Goal: Task Accomplishment & Management: Complete application form

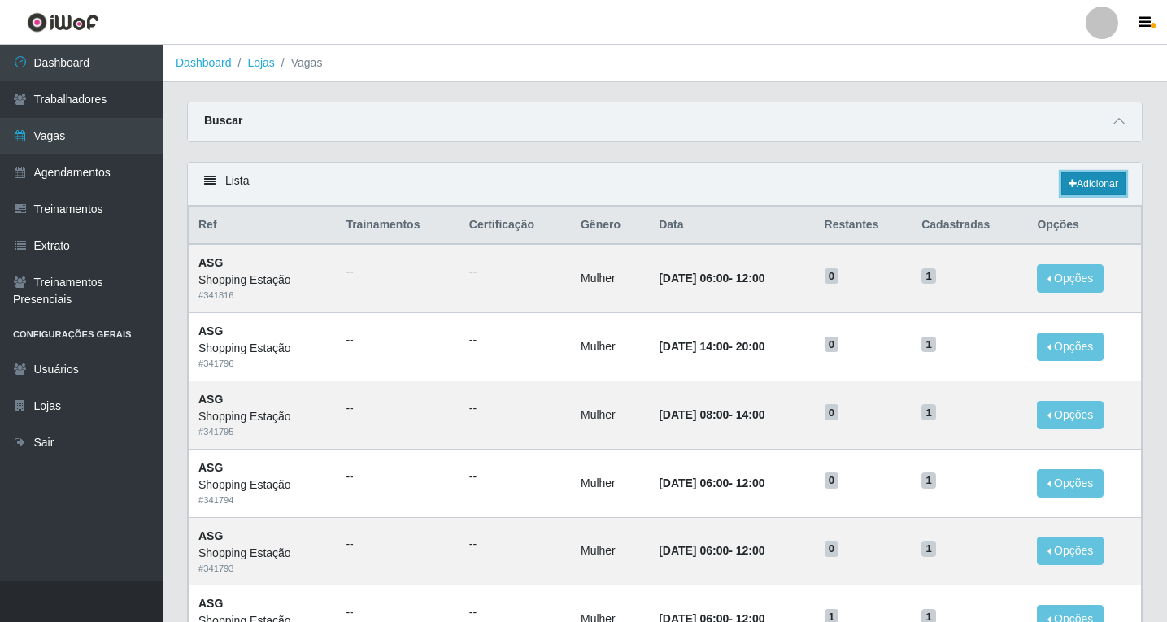
click at [1085, 194] on link "Adicionar" at bounding box center [1093, 183] width 64 height 23
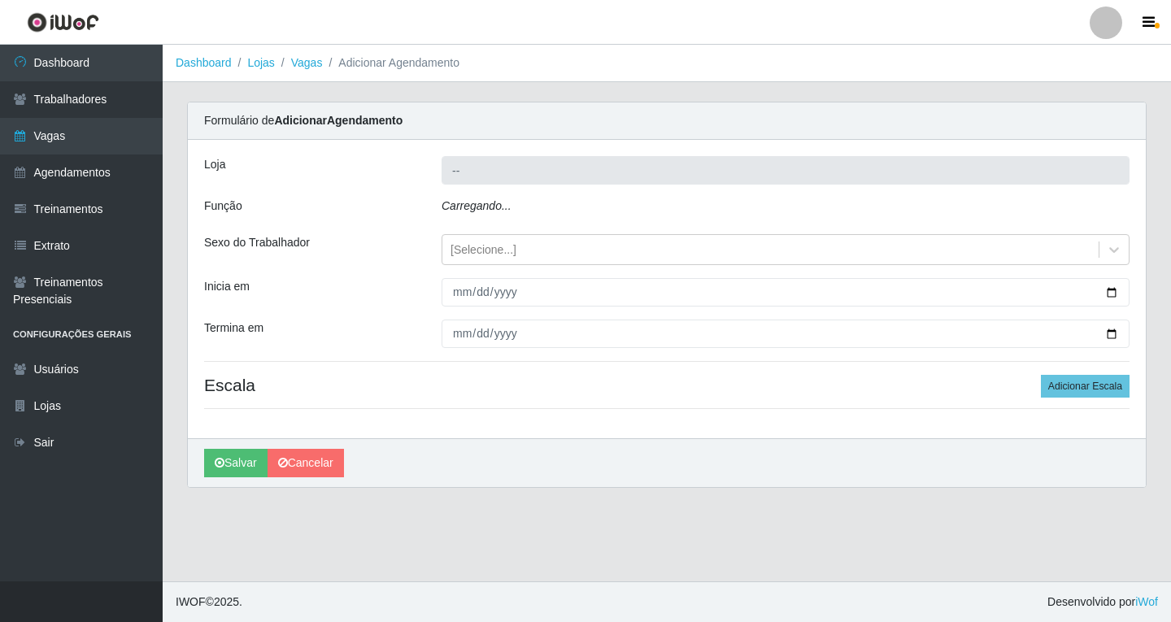
type input "Shopping Estação"
click at [464, 212] on icon "Carregando..." at bounding box center [476, 205] width 70 height 13
click at [473, 248] on div "[Selecione...]" at bounding box center [483, 249] width 66 height 17
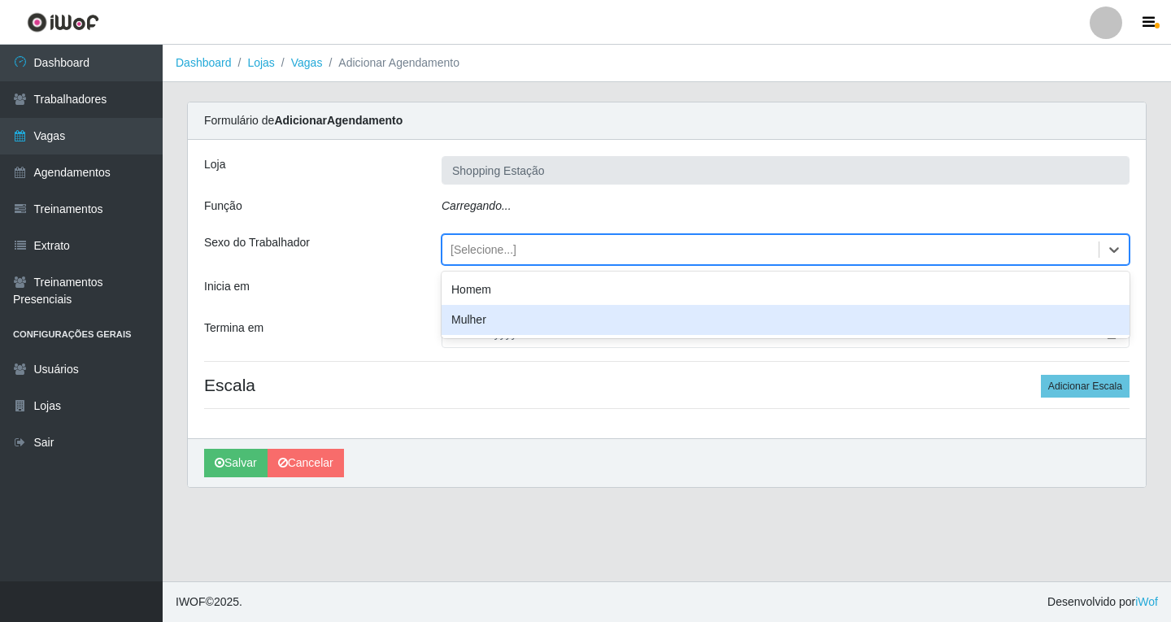
click at [478, 318] on div "Mulher" at bounding box center [785, 320] width 688 height 30
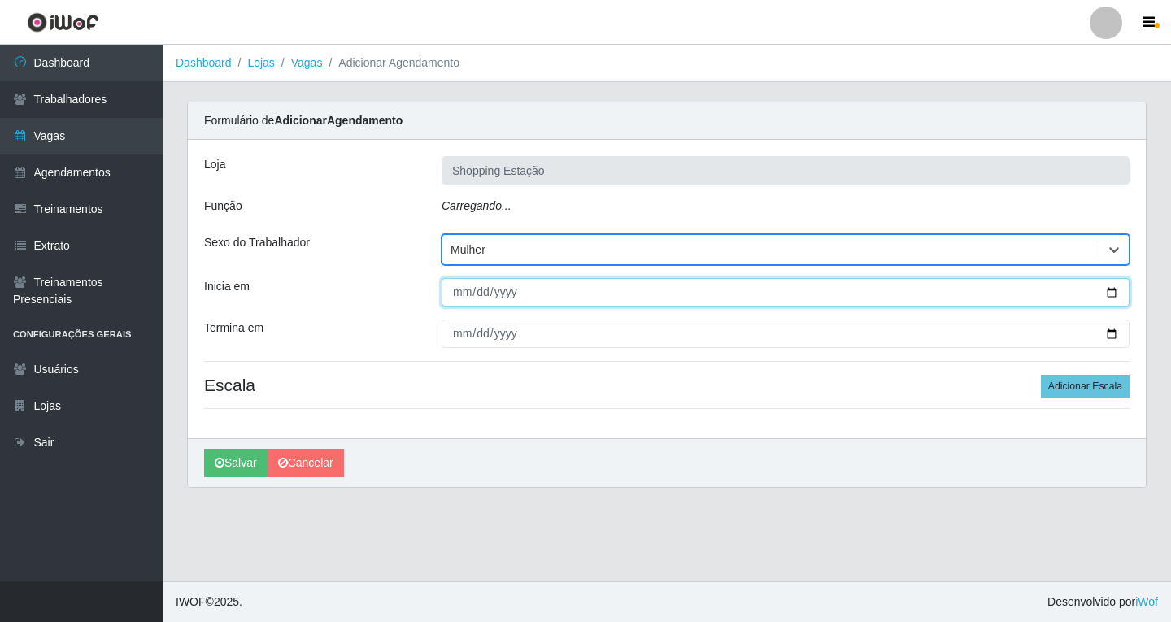
click at [469, 285] on input "Inicia em" at bounding box center [785, 292] width 688 height 28
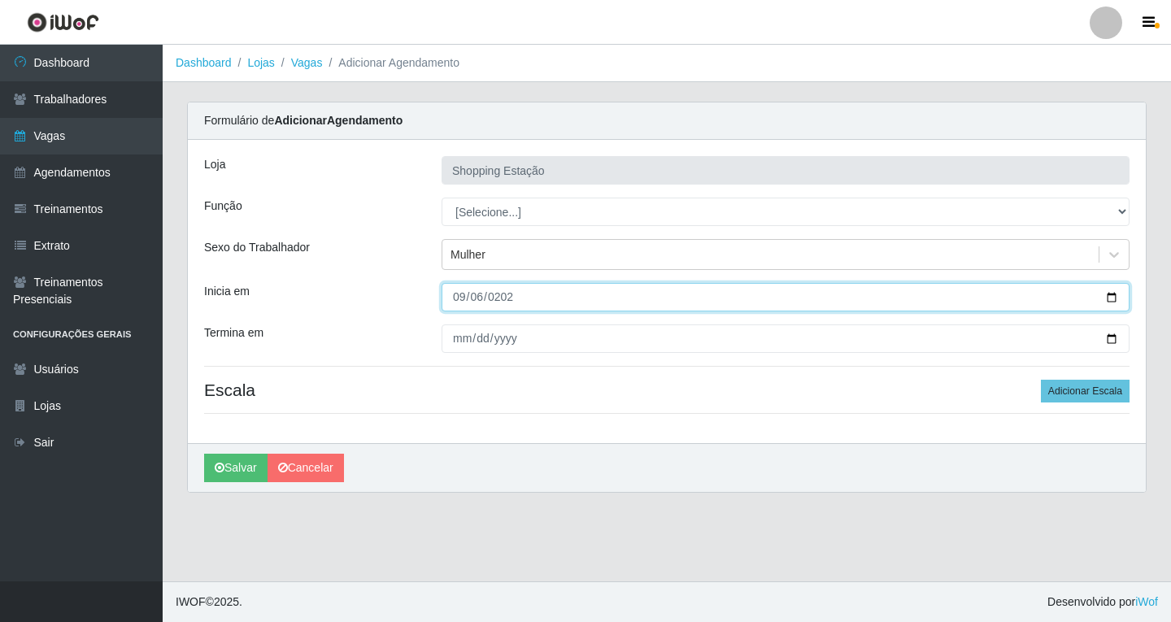
type input "2025-09-06"
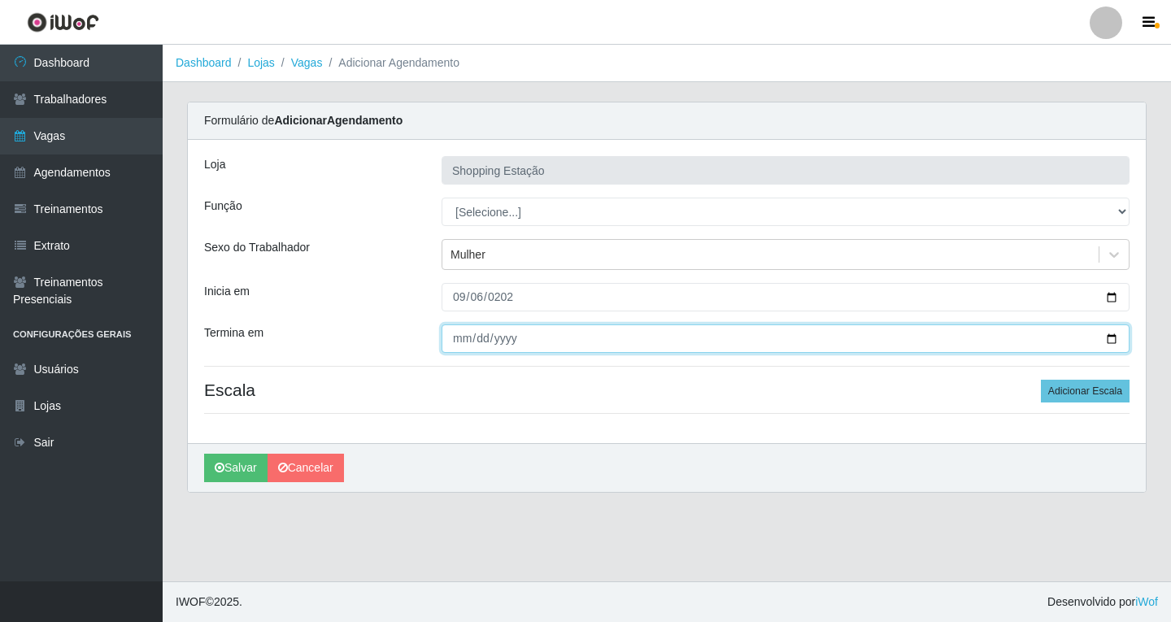
click at [463, 349] on input "Termina em" at bounding box center [785, 338] width 688 height 28
type input "2025-09-06"
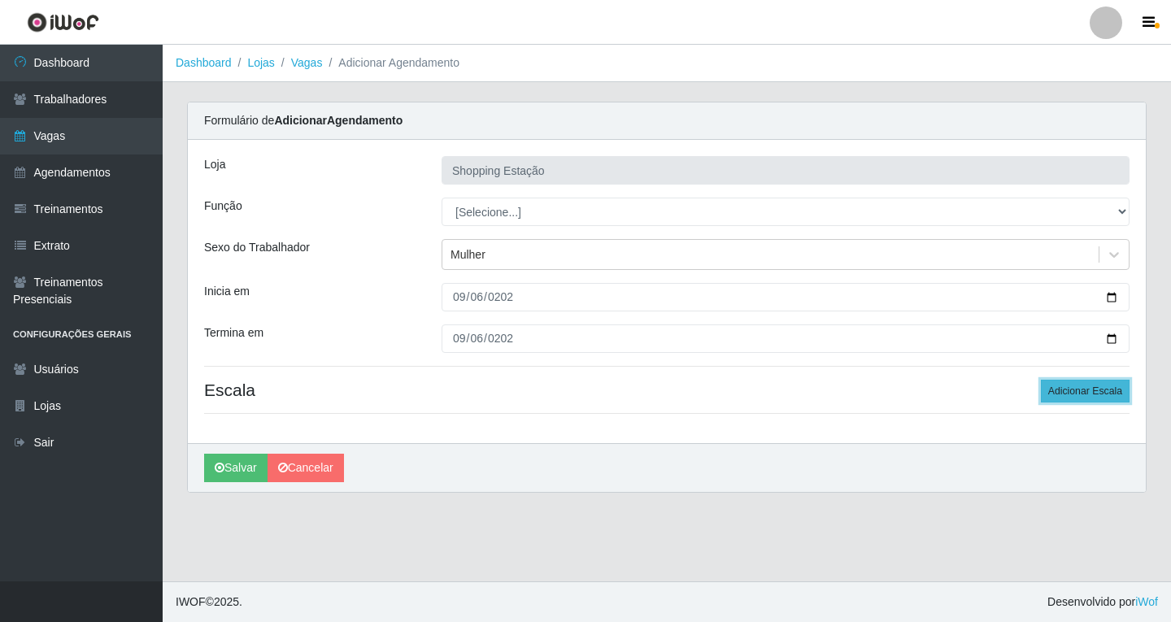
click at [1105, 398] on button "Adicionar Escala" at bounding box center [1085, 391] width 89 height 23
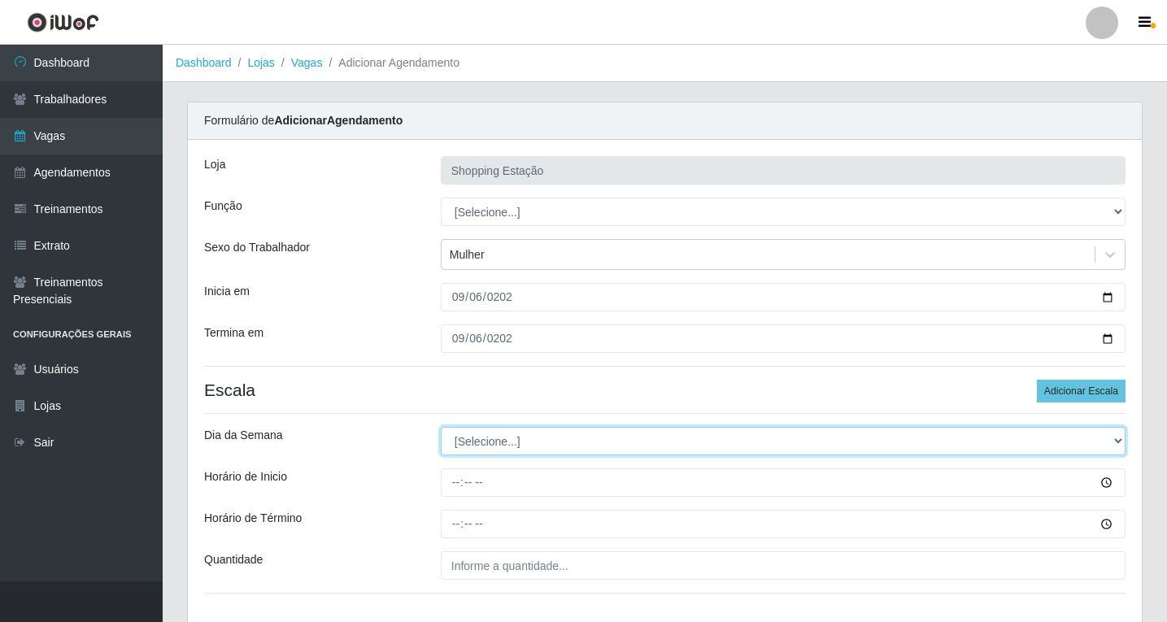
click at [485, 445] on select "[Selecione...] Segunda Terça Quarta Quinta Sexta Sábado Domingo" at bounding box center [783, 441] width 685 height 28
select select "6"
click at [441, 427] on select "[Selecione...] Segunda Terça Quarta Quinta Sexta Sábado Domingo" at bounding box center [783, 441] width 685 height 28
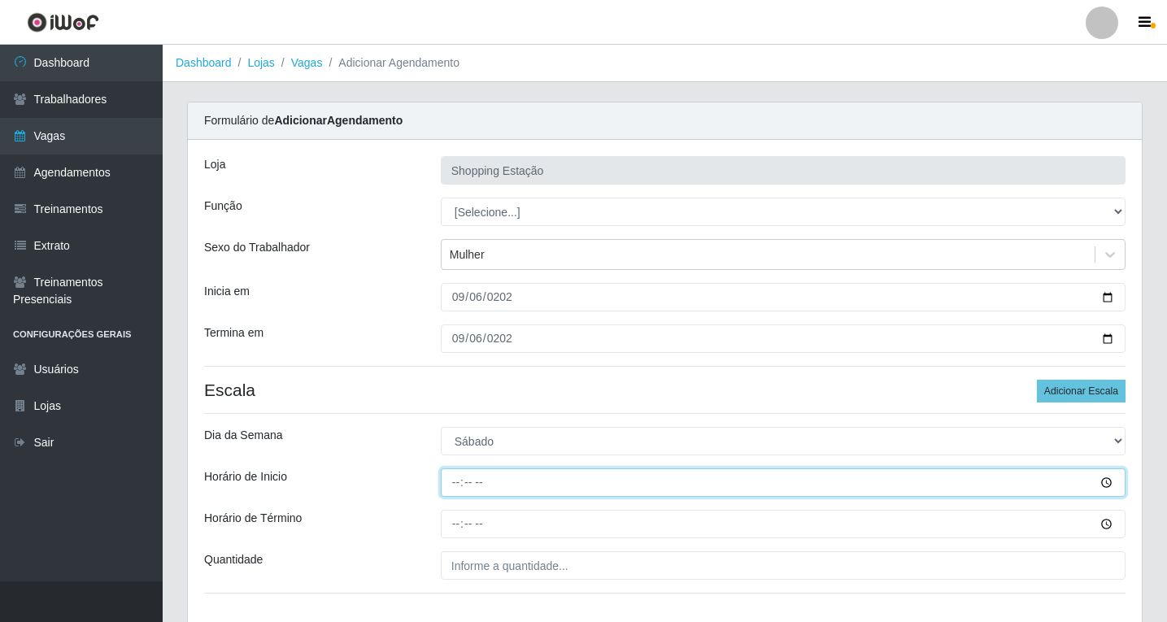
click at [455, 481] on input "Horário de Inicio" at bounding box center [783, 482] width 685 height 28
type input "06:00"
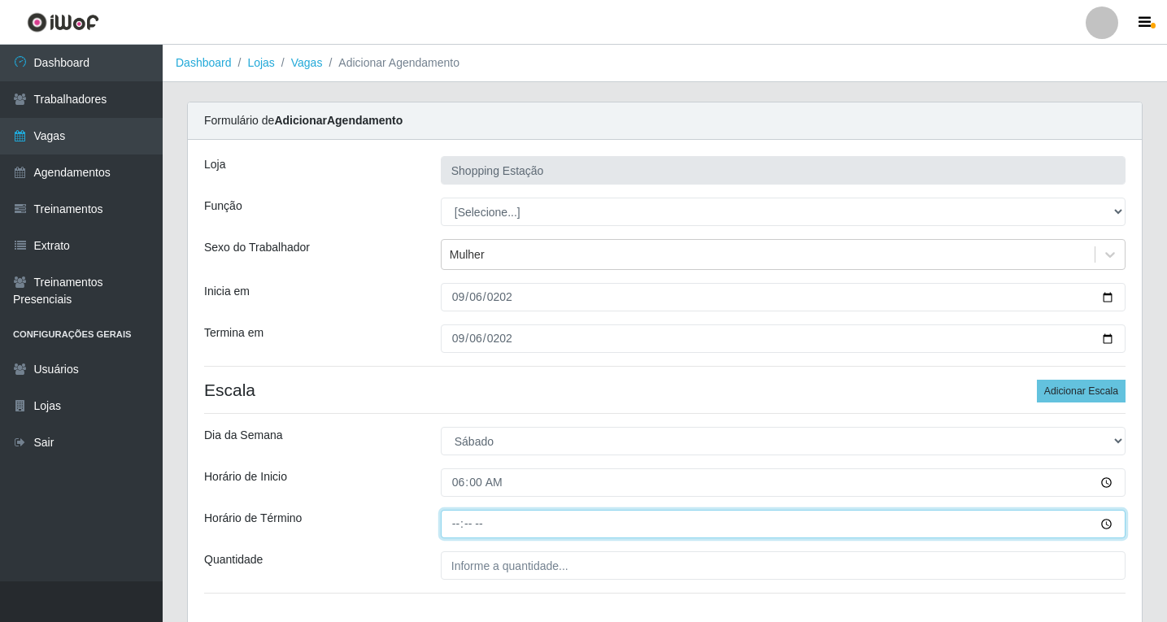
click at [452, 525] on input "Horário de Término" at bounding box center [783, 524] width 685 height 28
type input "12:00"
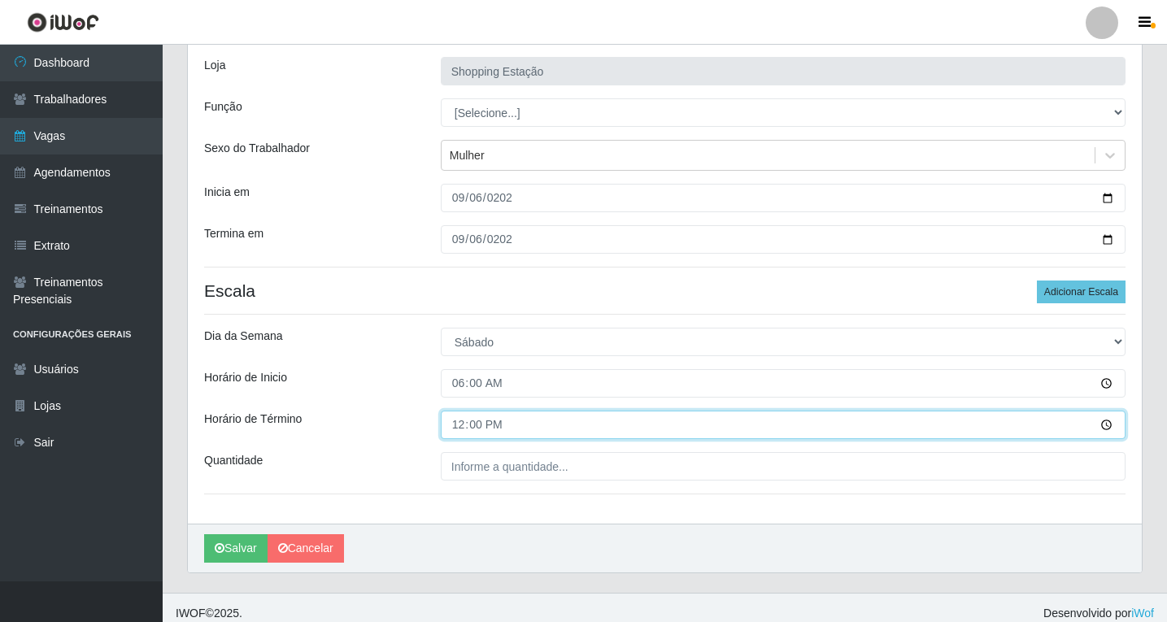
scroll to position [111, 0]
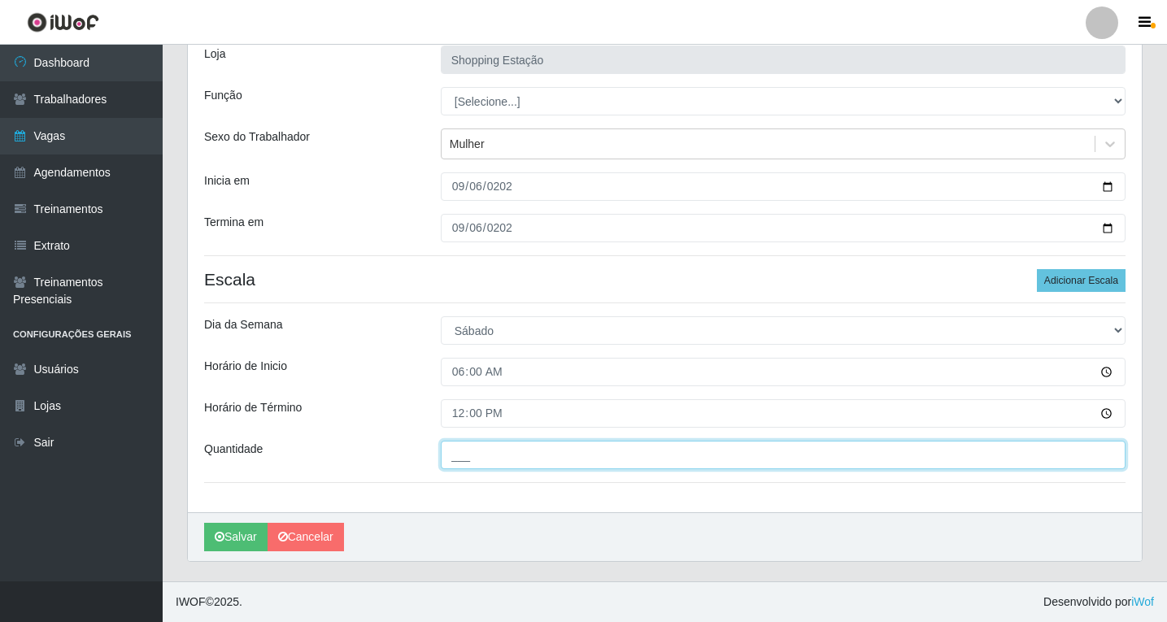
click at [467, 459] on input "___" at bounding box center [783, 455] width 685 height 28
type input "1__"
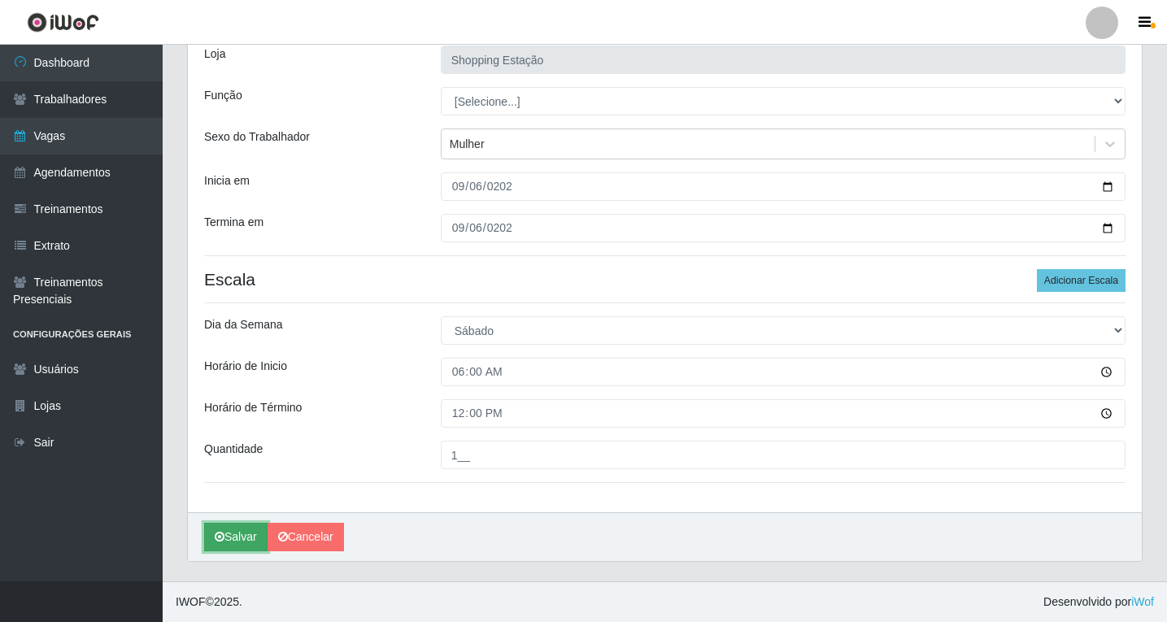
click at [238, 535] on button "Salvar" at bounding box center [235, 537] width 63 height 28
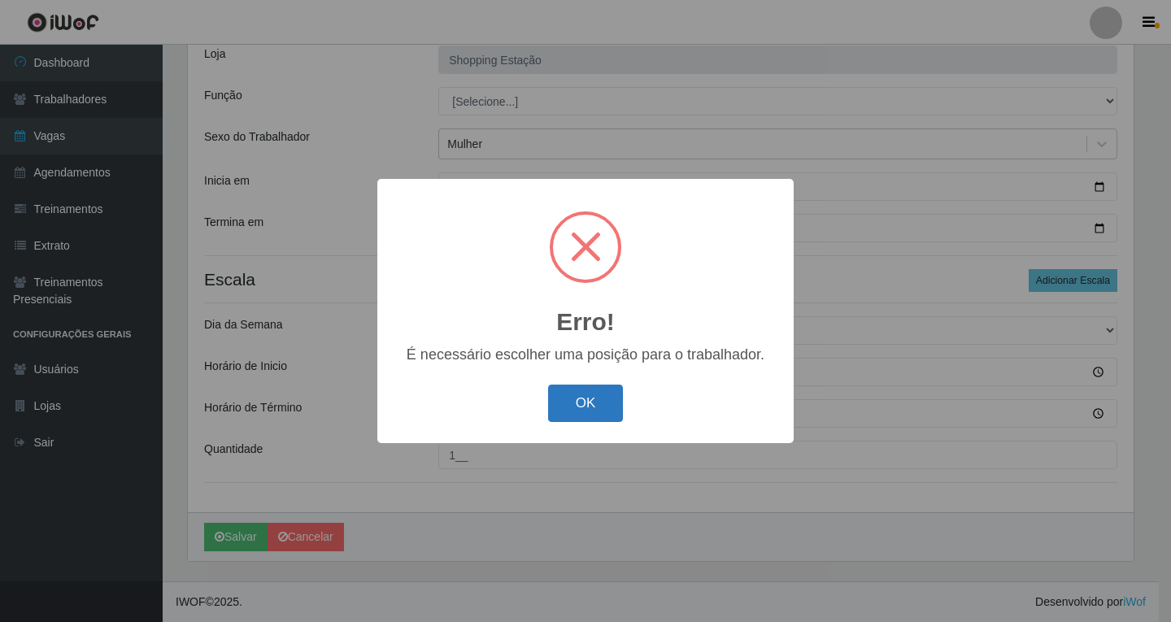
click at [589, 400] on button "OK" at bounding box center [586, 404] width 76 height 38
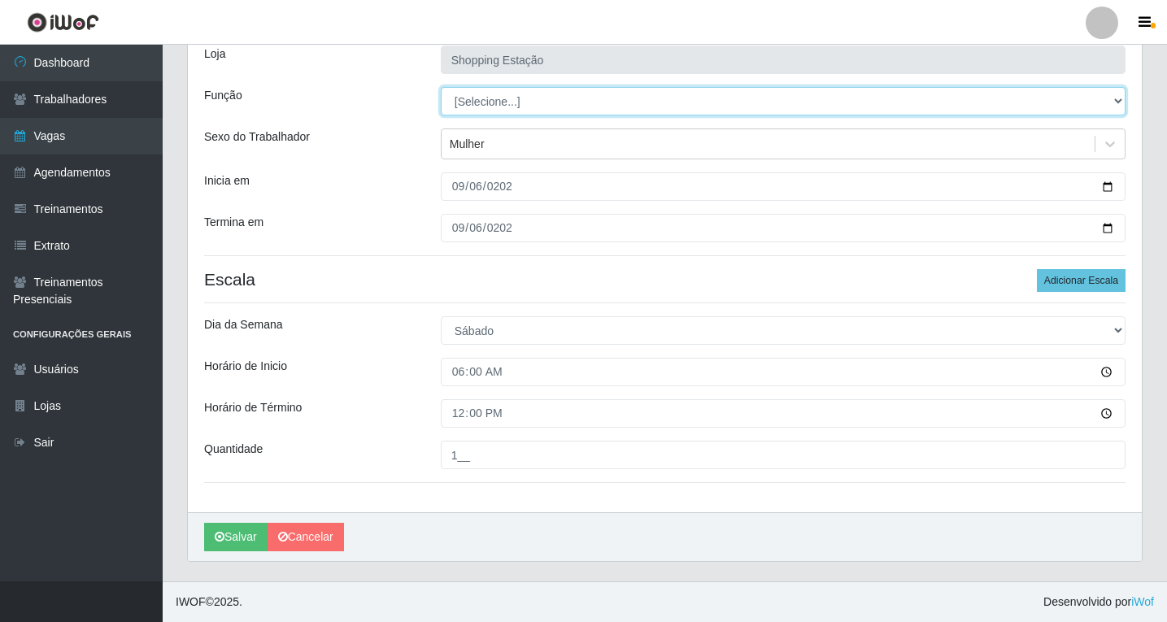
click at [496, 94] on select "[Selecione...] ASG ASG + ASG ++ Operador de Caixa Operador de Caixa + Operador …" at bounding box center [783, 101] width 685 height 28
select select "16"
click at [441, 87] on select "[Selecione...] ASG ASG + ASG ++ Operador de Caixa Operador de Caixa + Operador …" at bounding box center [783, 101] width 685 height 28
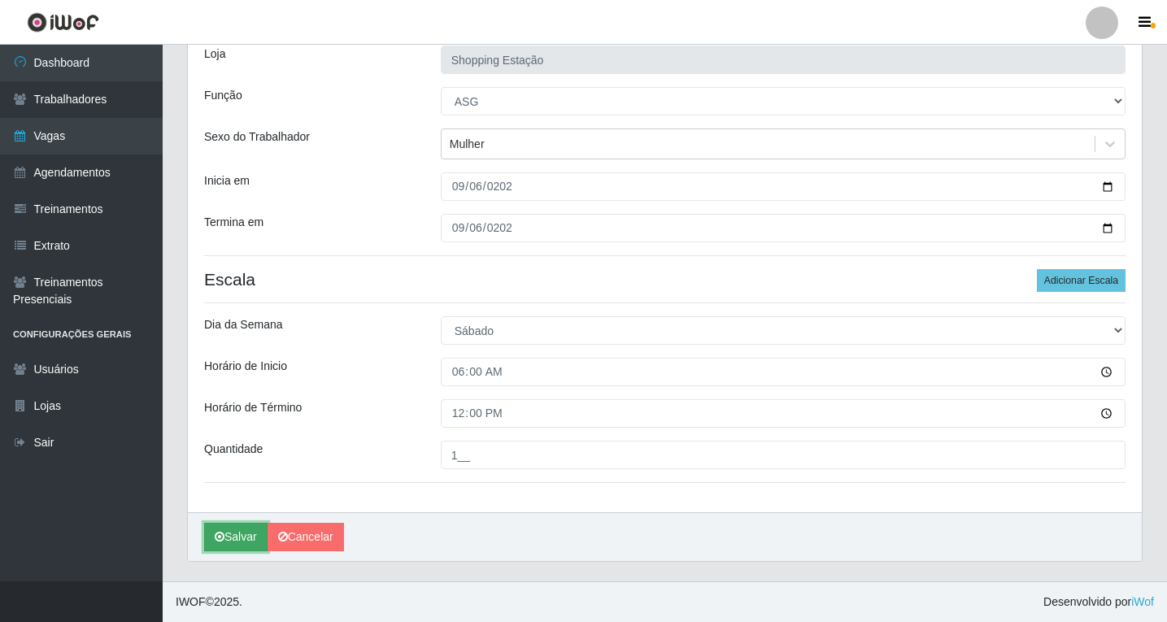
click at [231, 537] on button "Salvar" at bounding box center [235, 537] width 63 height 28
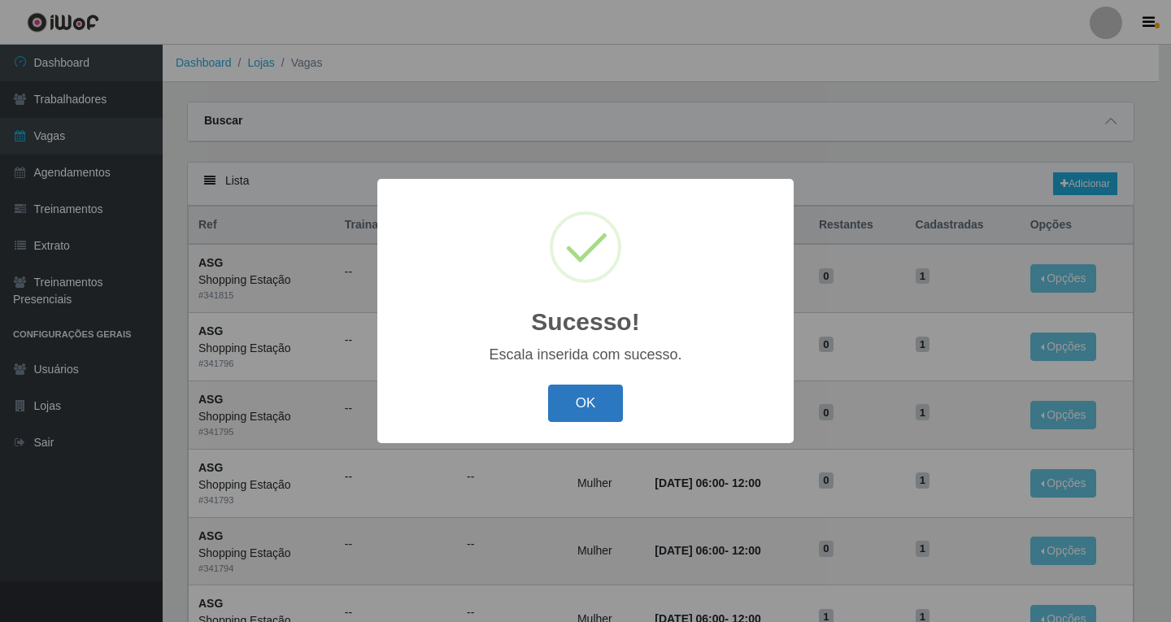
click at [586, 406] on button "OK" at bounding box center [586, 404] width 76 height 38
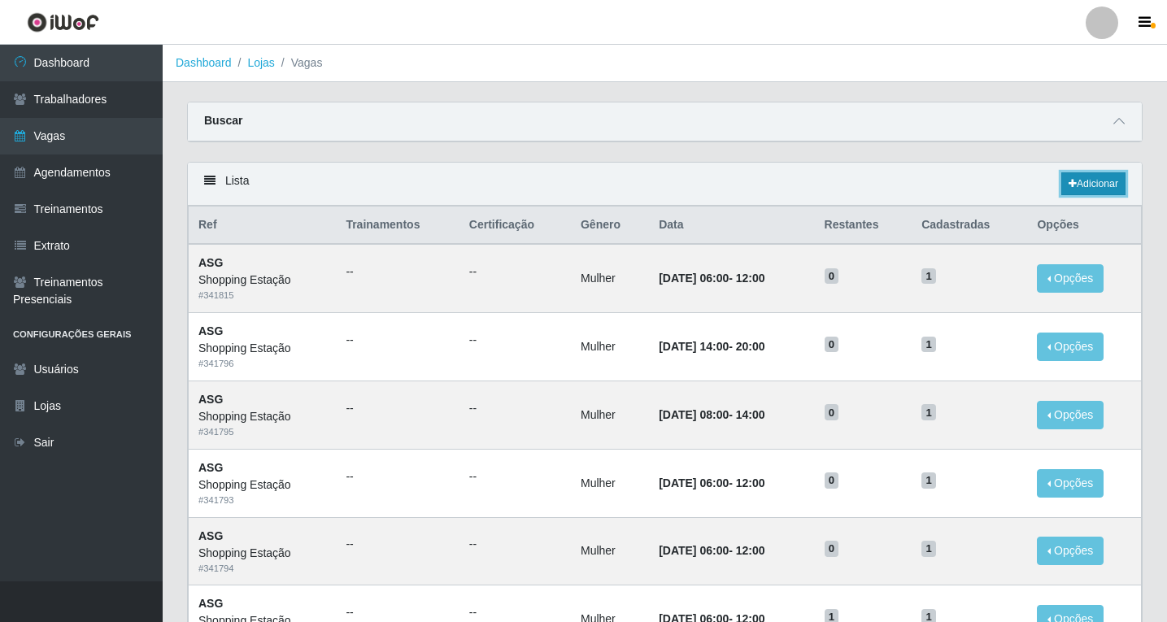
click at [1090, 187] on link "Adicionar" at bounding box center [1093, 183] width 64 height 23
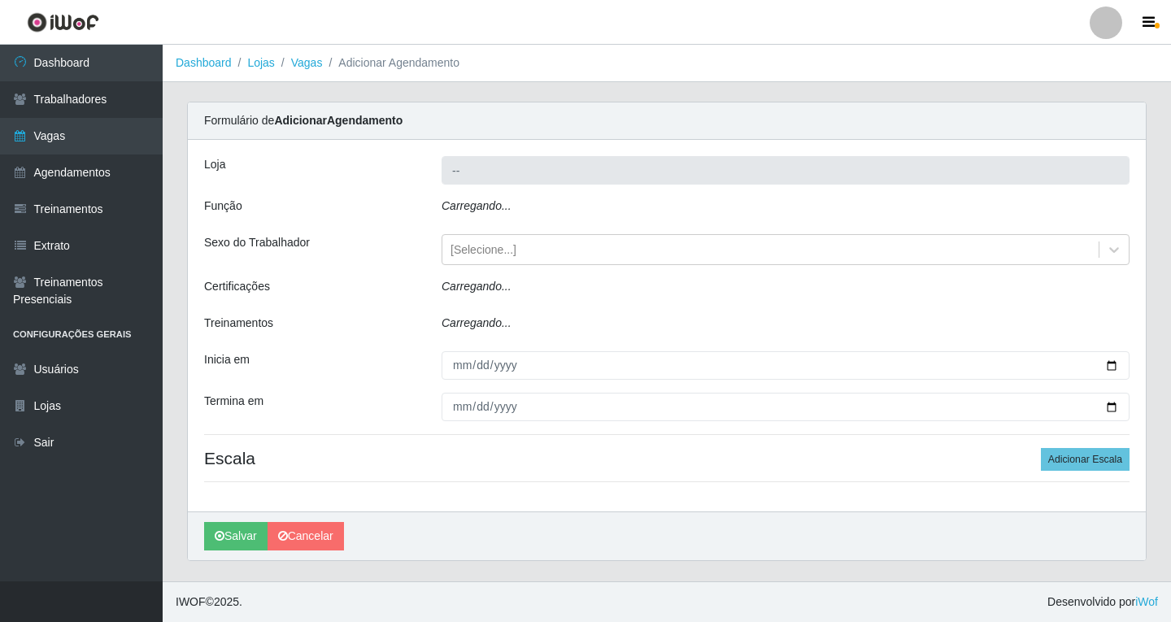
type input "Shopping Estação"
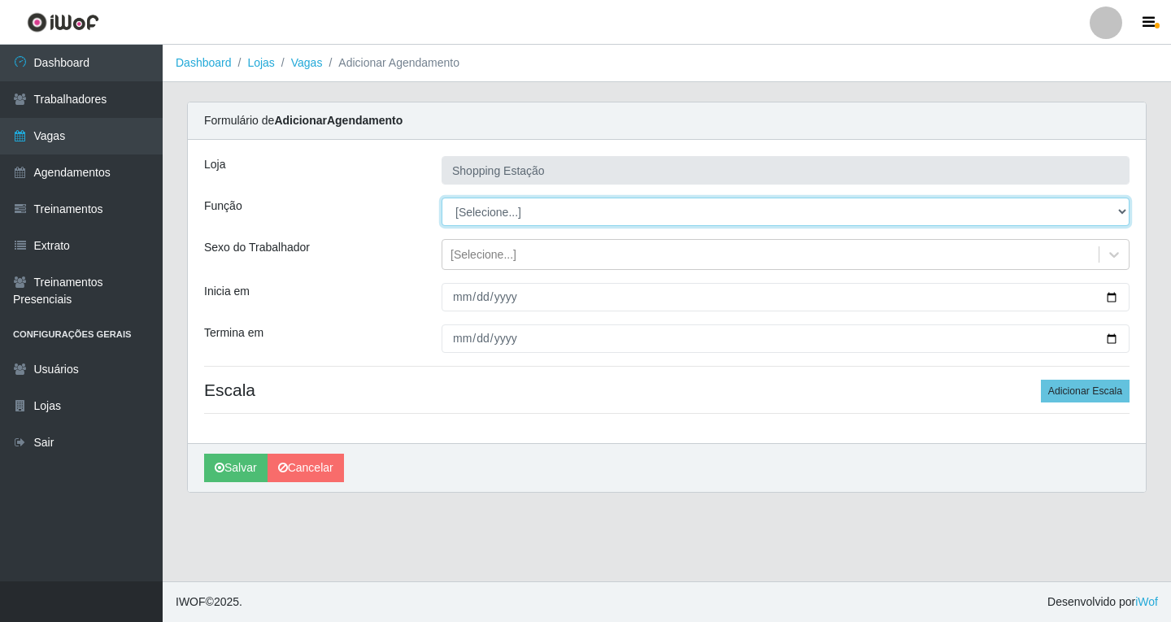
click at [472, 213] on select "[Selecione...] ASG ASG + ASG ++ Operador de Caixa Operador de Caixa + Operador …" at bounding box center [785, 212] width 688 height 28
select select "16"
click at [441, 198] on select "[Selecione...] ASG ASG + ASG ++ Operador de Caixa Operador de Caixa + Operador …" at bounding box center [785, 212] width 688 height 28
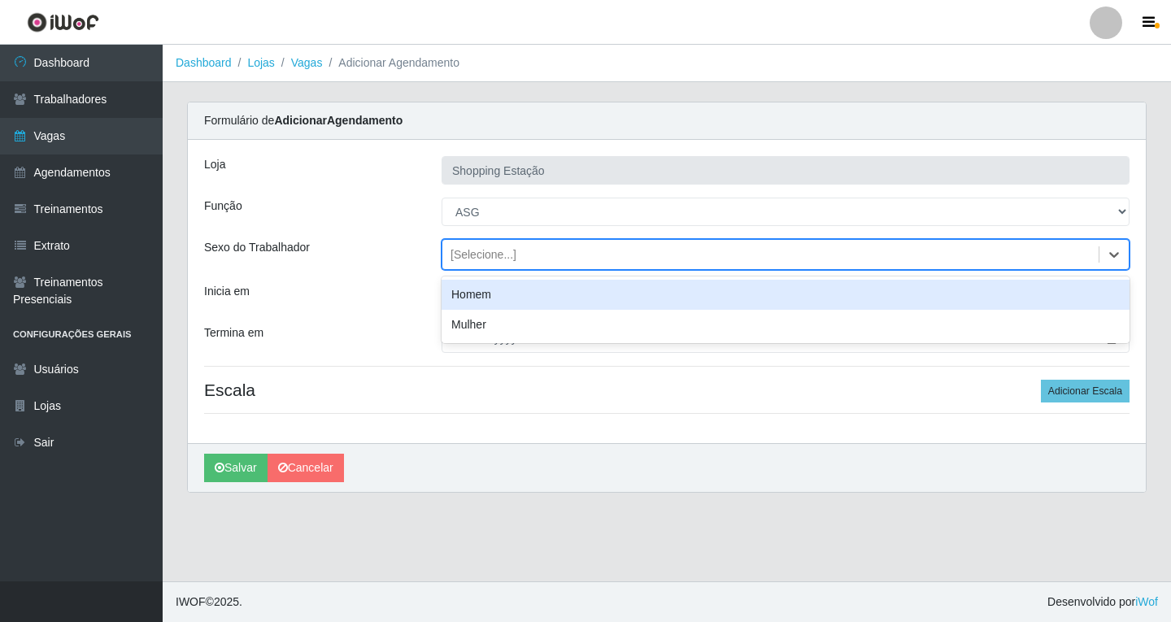
click at [471, 259] on div "[Selecione...]" at bounding box center [483, 254] width 66 height 17
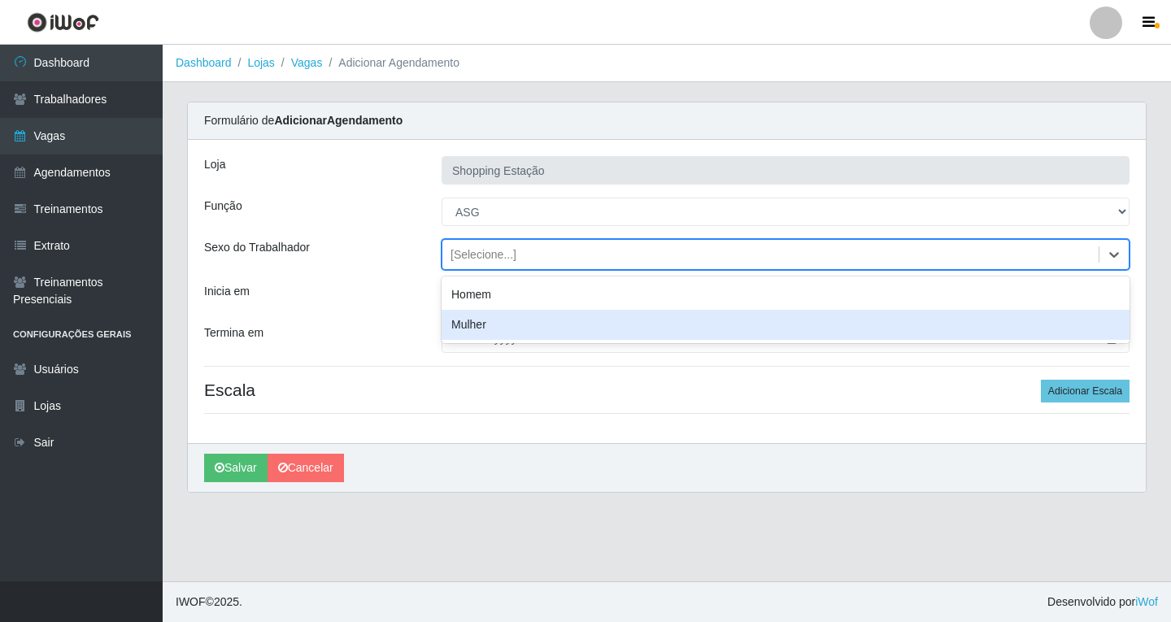
click at [469, 323] on div "Mulher" at bounding box center [785, 325] width 688 height 30
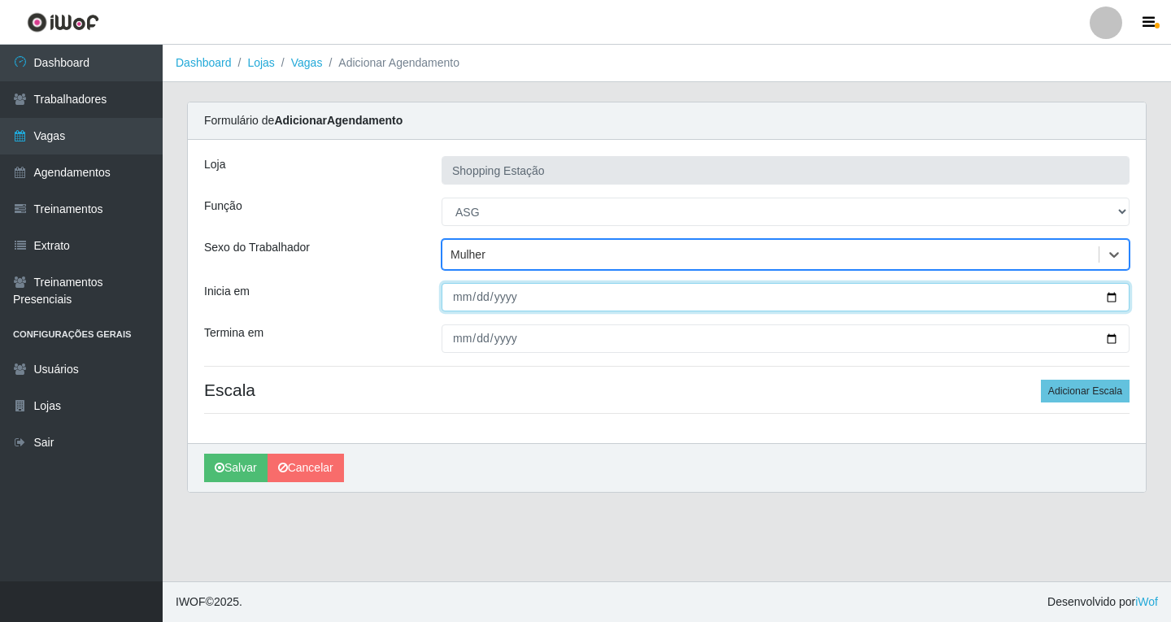
click at [456, 307] on input "Inicia em" at bounding box center [785, 297] width 688 height 28
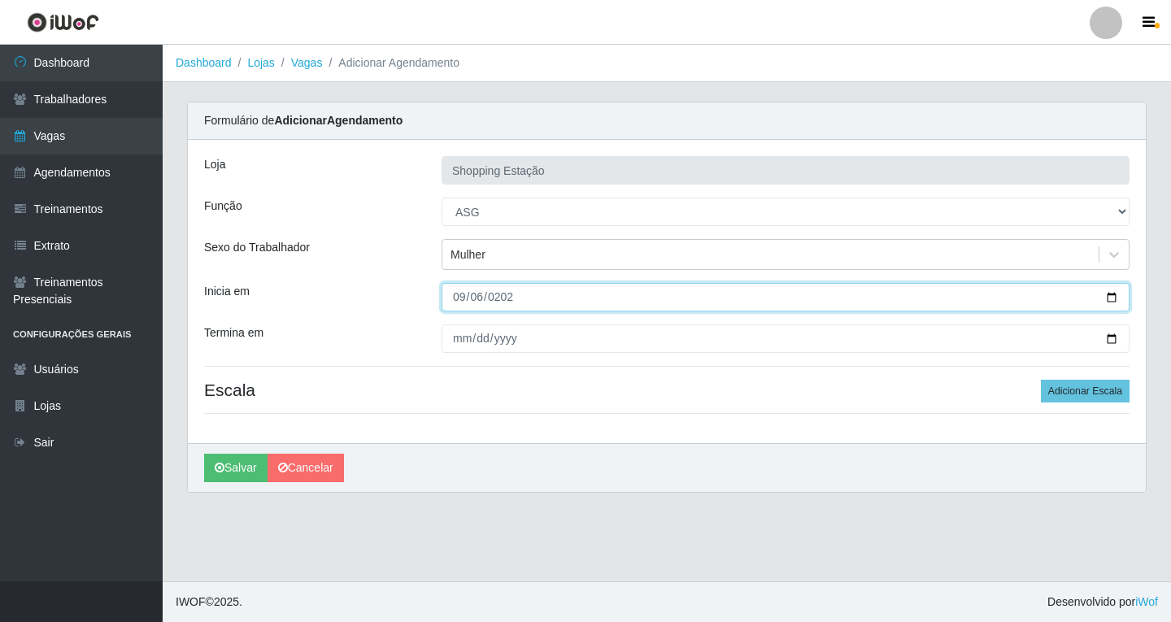
type input "2025-09-06"
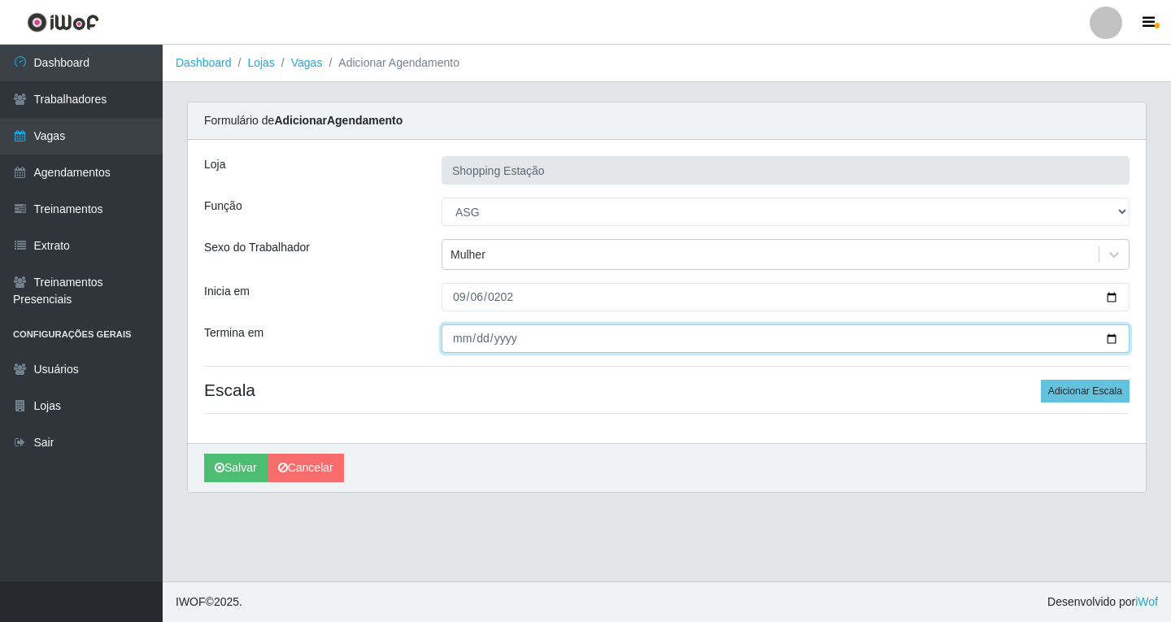
click at [456, 344] on input "Termina em" at bounding box center [785, 338] width 688 height 28
type input "2025-09-06"
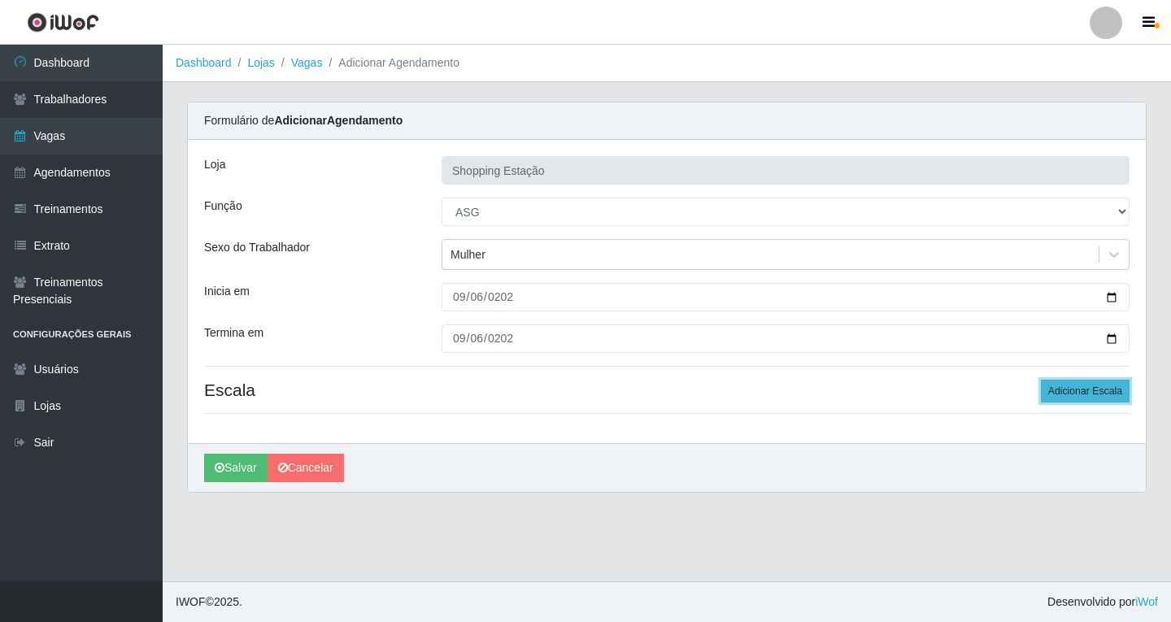
click at [1098, 393] on button "Adicionar Escala" at bounding box center [1085, 391] width 89 height 23
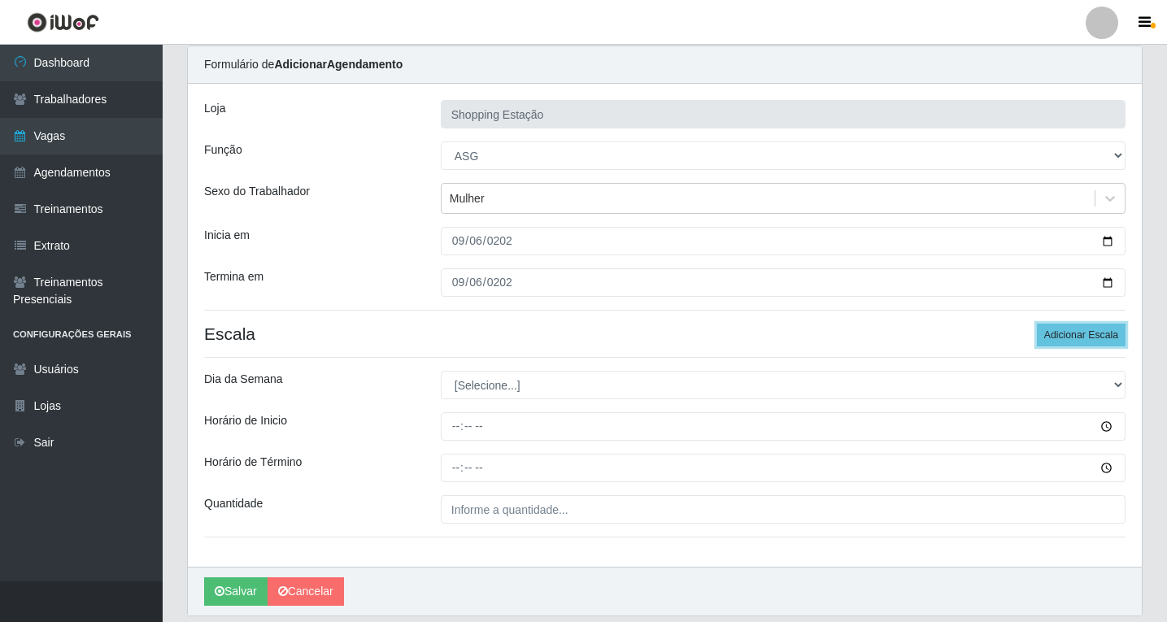
scroll to position [111, 0]
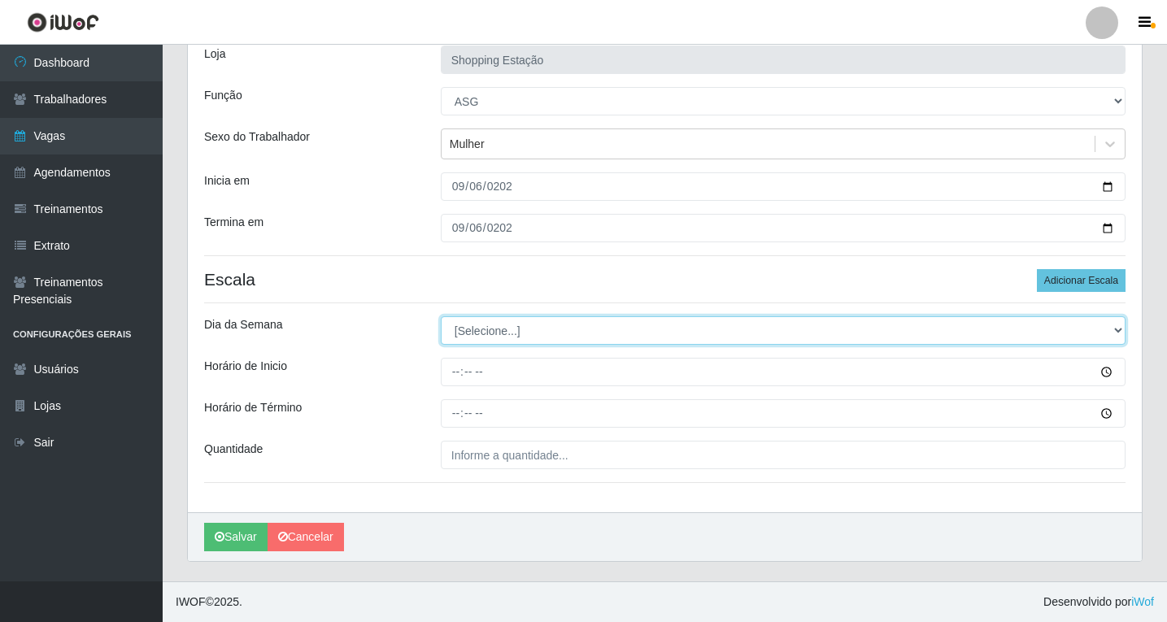
drag, startPoint x: 507, startPoint y: 328, endPoint x: 500, endPoint y: 344, distance: 17.1
click at [507, 328] on select "[Selecione...] Segunda Terça Quarta Quinta Sexta Sábado Domingo" at bounding box center [783, 330] width 685 height 28
click at [487, 337] on select "[Selecione...] Segunda Terça Quarta Quinta Sexta Sábado Domingo" at bounding box center [783, 330] width 685 height 28
select select "6"
click at [441, 316] on select "[Selecione...] Segunda Terça Quarta Quinta Sexta Sábado Domingo" at bounding box center [783, 330] width 685 height 28
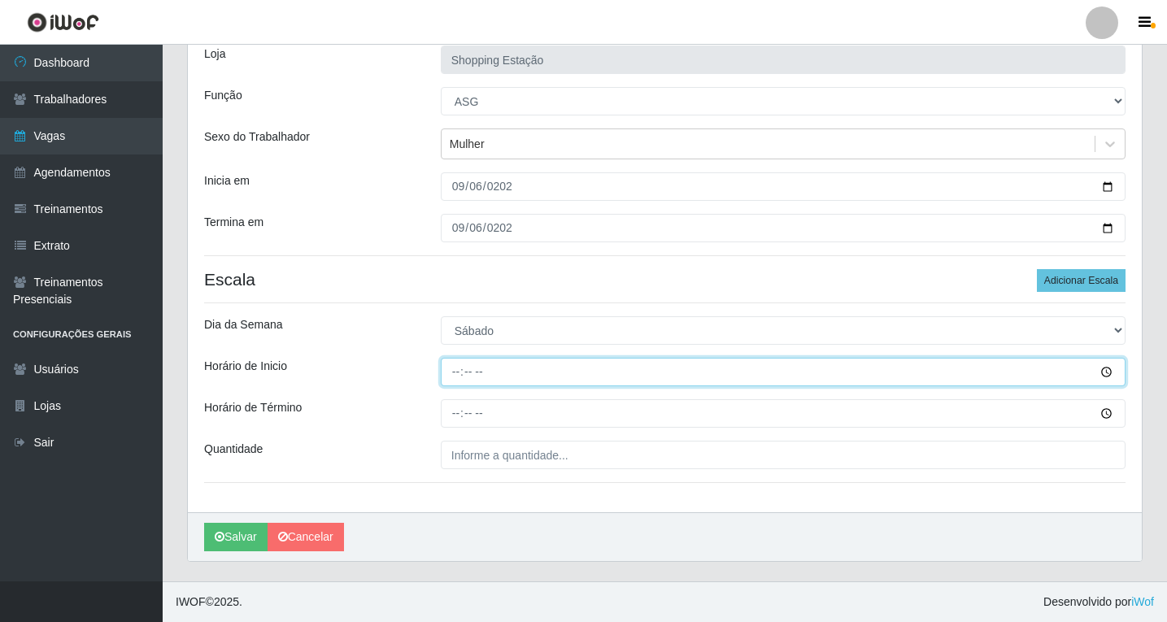
click at [457, 376] on input "Horário de Inicio" at bounding box center [783, 372] width 685 height 28
type input "06:00"
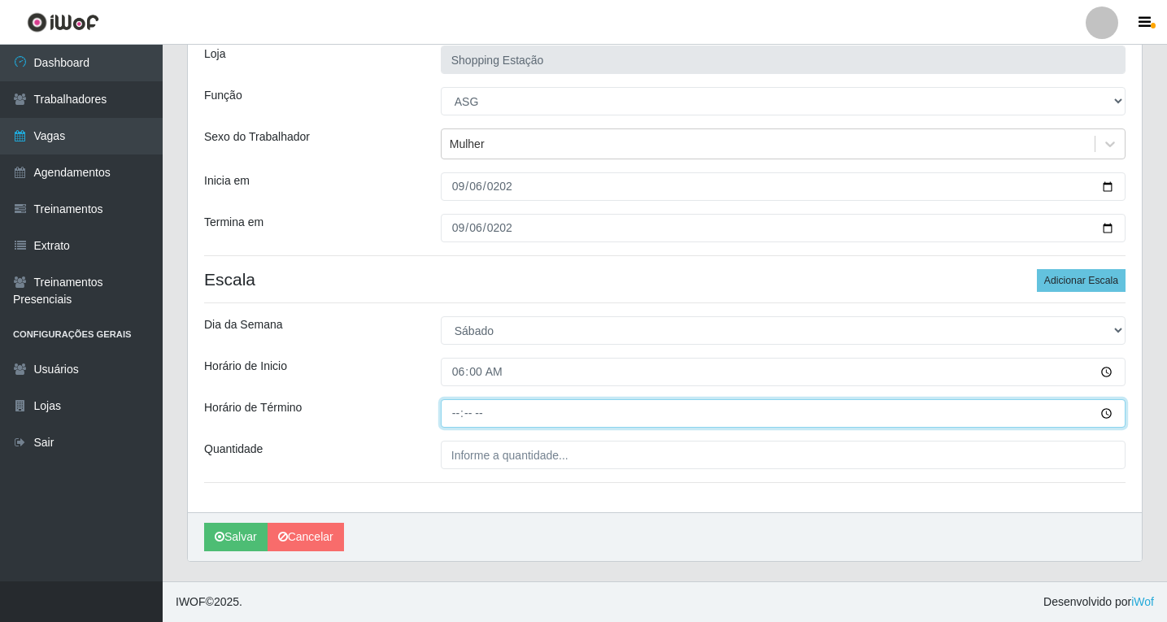
click at [457, 418] on input "Horário de Término" at bounding box center [783, 413] width 685 height 28
type input "12:00"
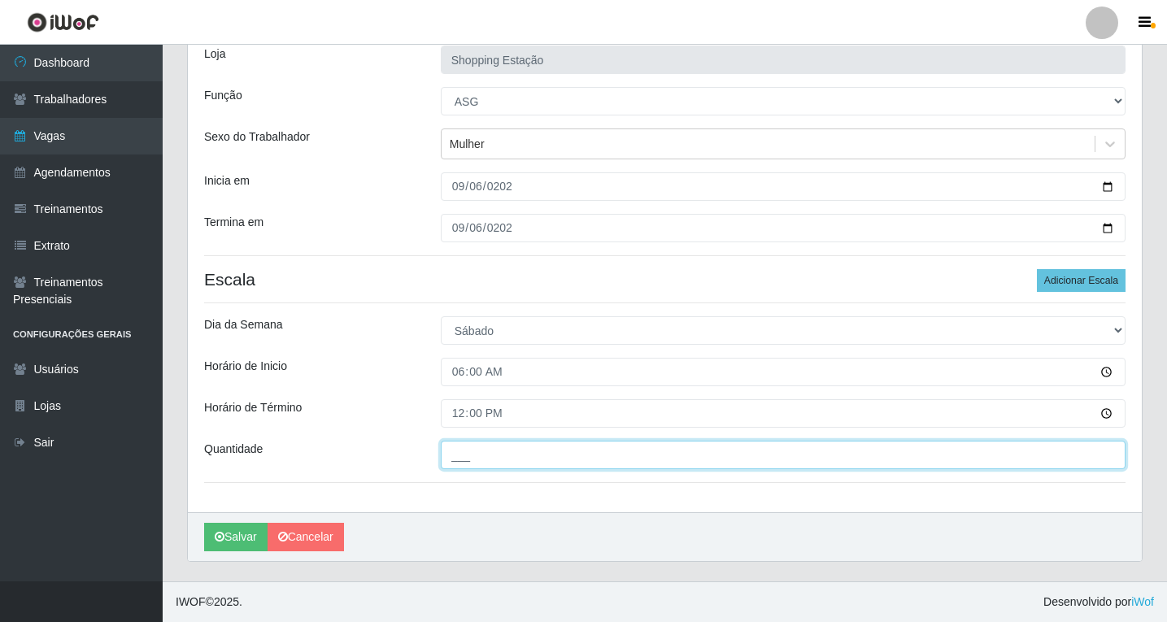
drag, startPoint x: 455, startPoint y: 451, endPoint x: 462, endPoint y: 459, distance: 10.9
click at [455, 451] on input "___" at bounding box center [783, 455] width 685 height 28
type input "1__"
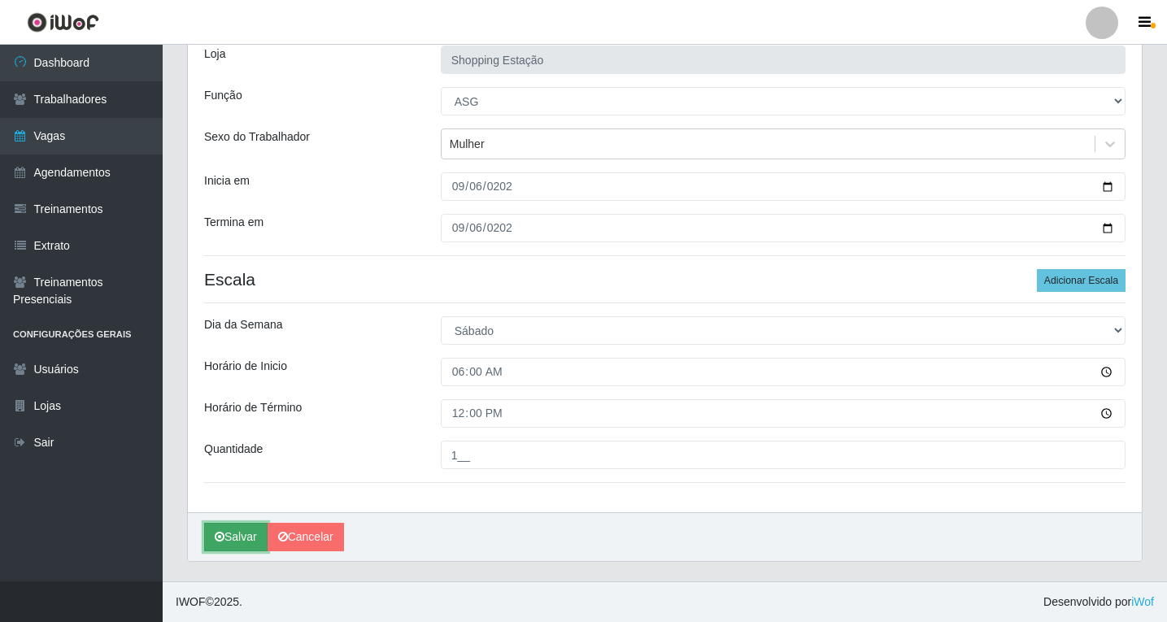
click at [246, 534] on button "Salvar" at bounding box center [235, 537] width 63 height 28
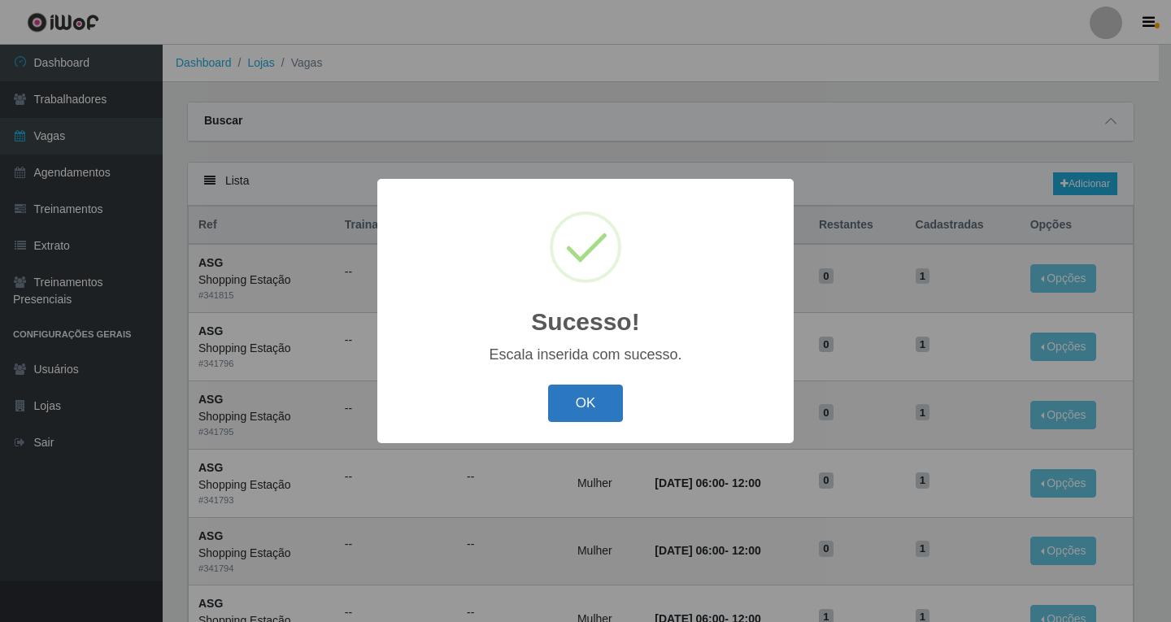
click at [602, 402] on button "OK" at bounding box center [586, 404] width 76 height 38
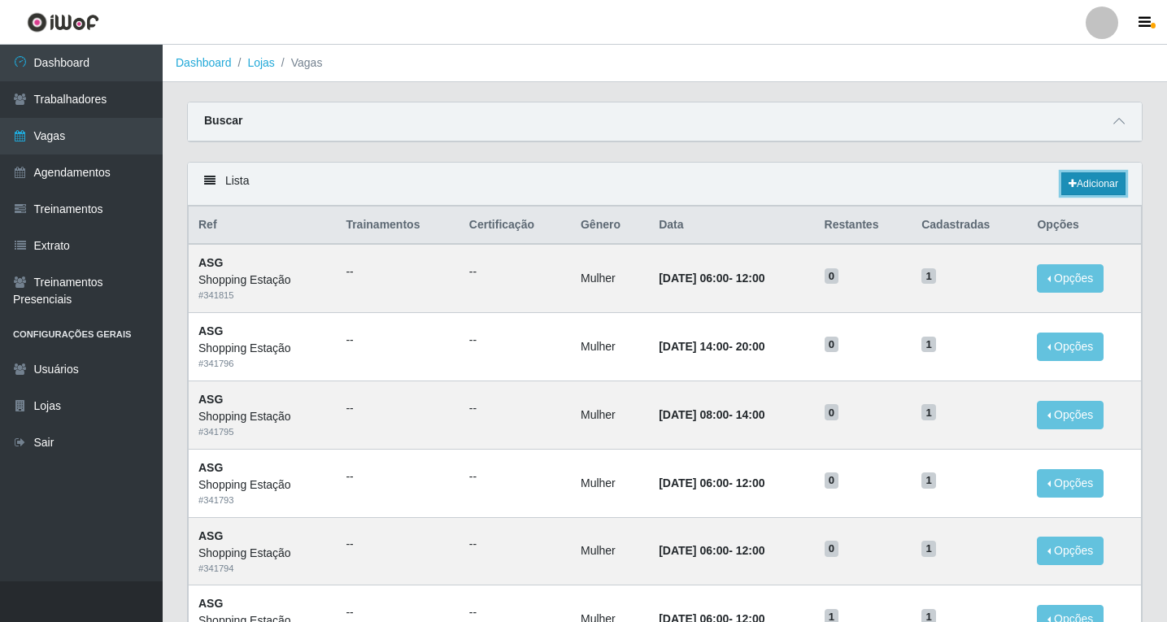
click at [1086, 185] on link "Adicionar" at bounding box center [1093, 183] width 64 height 23
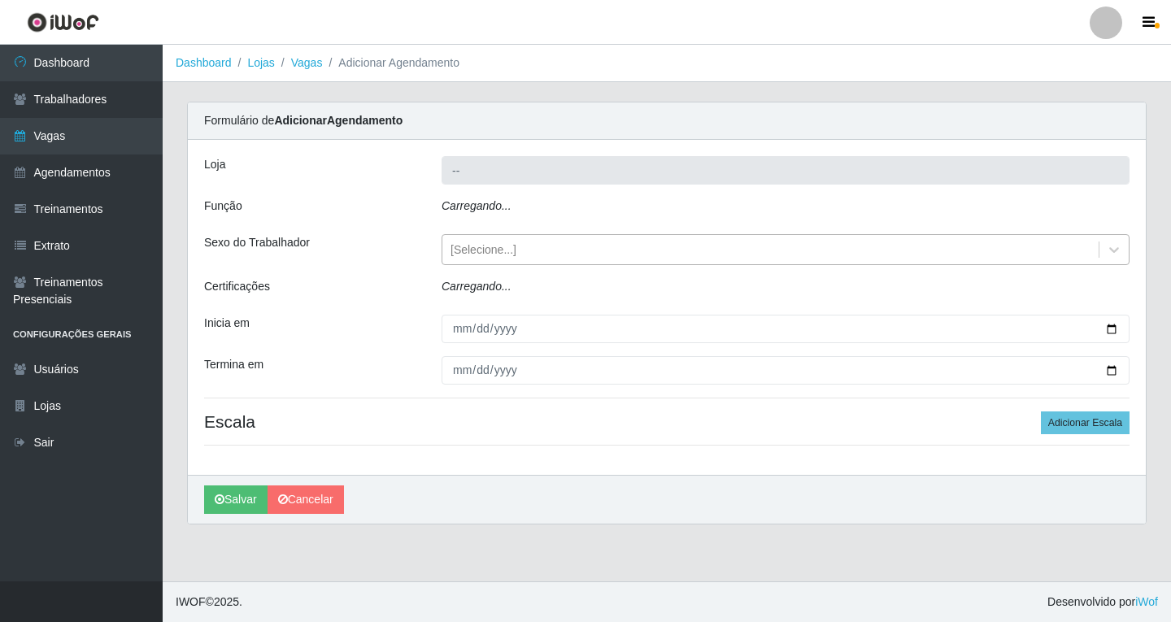
type input "Shopping Estação"
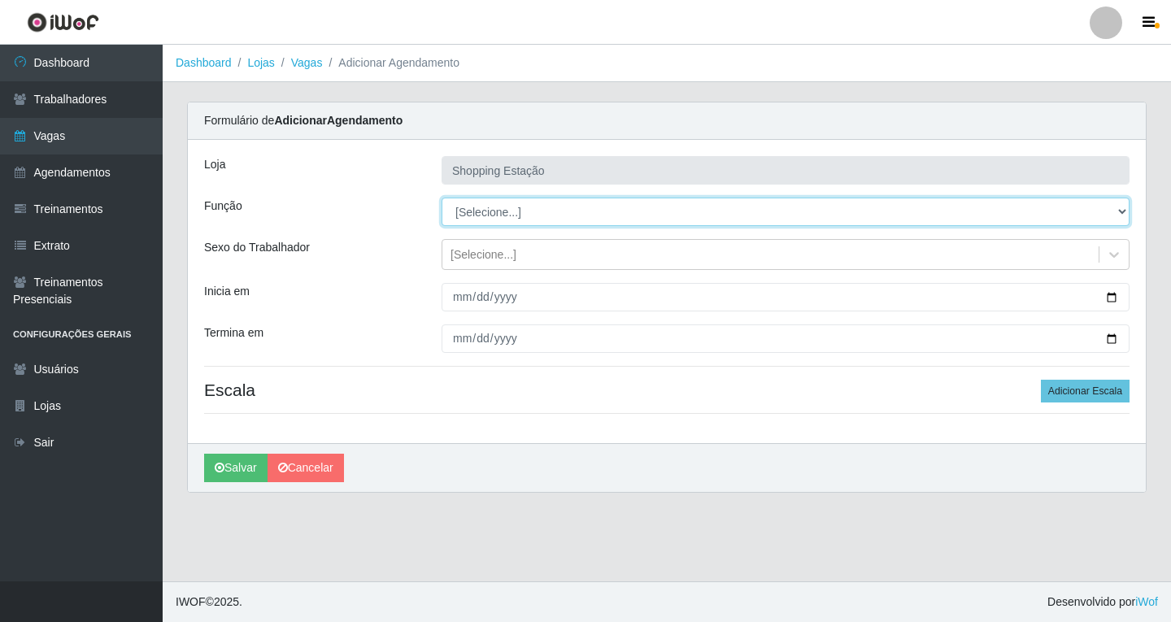
click at [479, 218] on select "[Selecione...] ASG ASG + ASG ++ Operador de Caixa Operador de Caixa + Operador …" at bounding box center [785, 212] width 688 height 28
select select "16"
click at [441, 198] on select "[Selecione...] ASG ASG + ASG ++ Operador de Caixa Operador de Caixa + Operador …" at bounding box center [785, 212] width 688 height 28
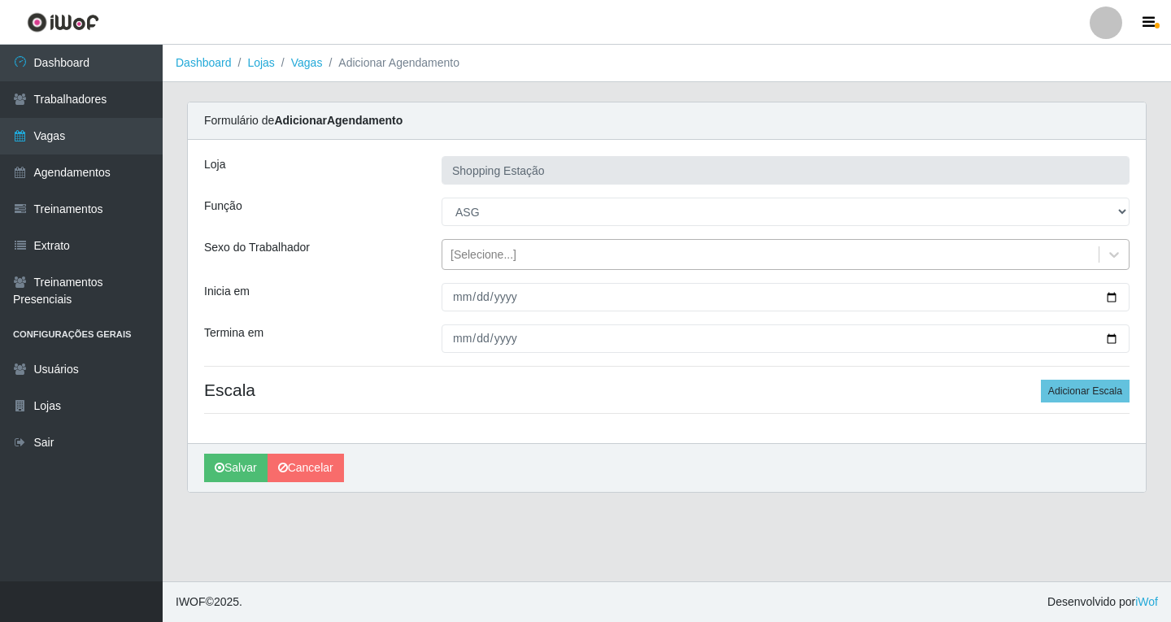
click at [476, 267] on div "Loja Shopping Estação Função [Selecione...] ASG ASG + ASG ++ Operador de Caixa …" at bounding box center [667, 291] width 958 height 303
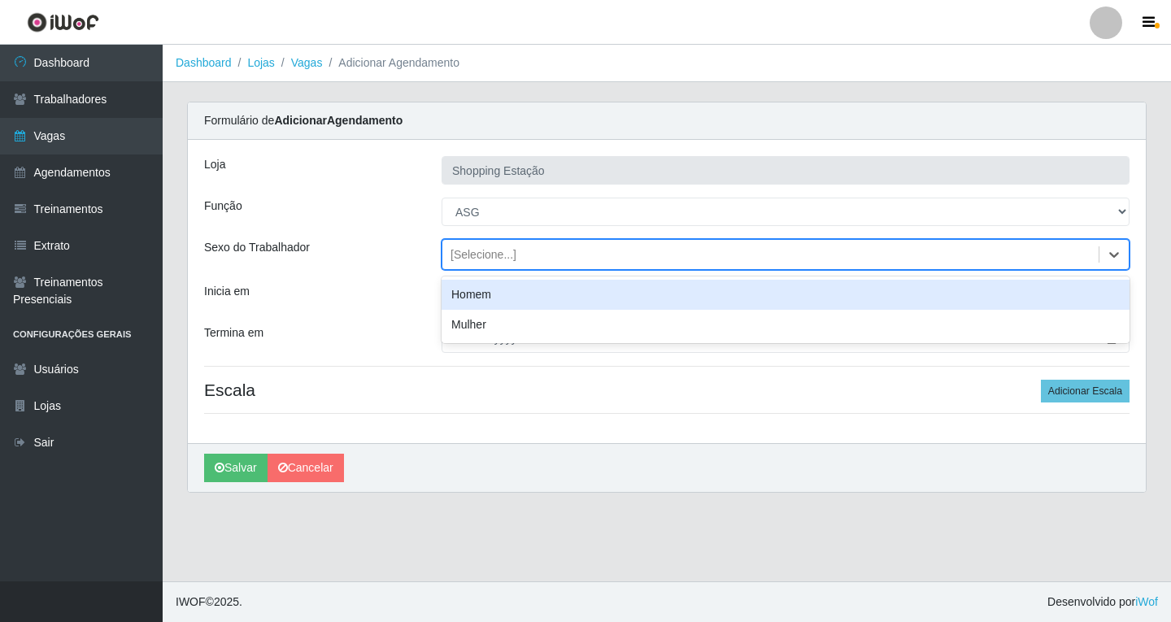
click at [479, 263] on div "[Selecione...]" at bounding box center [483, 254] width 66 height 17
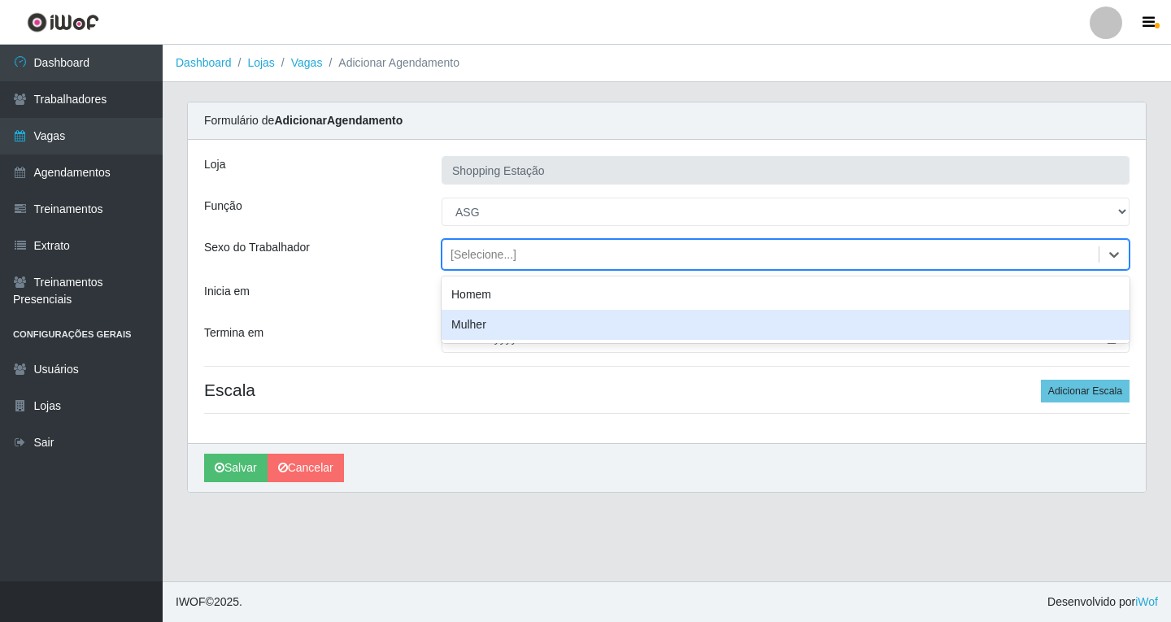
click at [473, 324] on div "Mulher" at bounding box center [785, 325] width 688 height 30
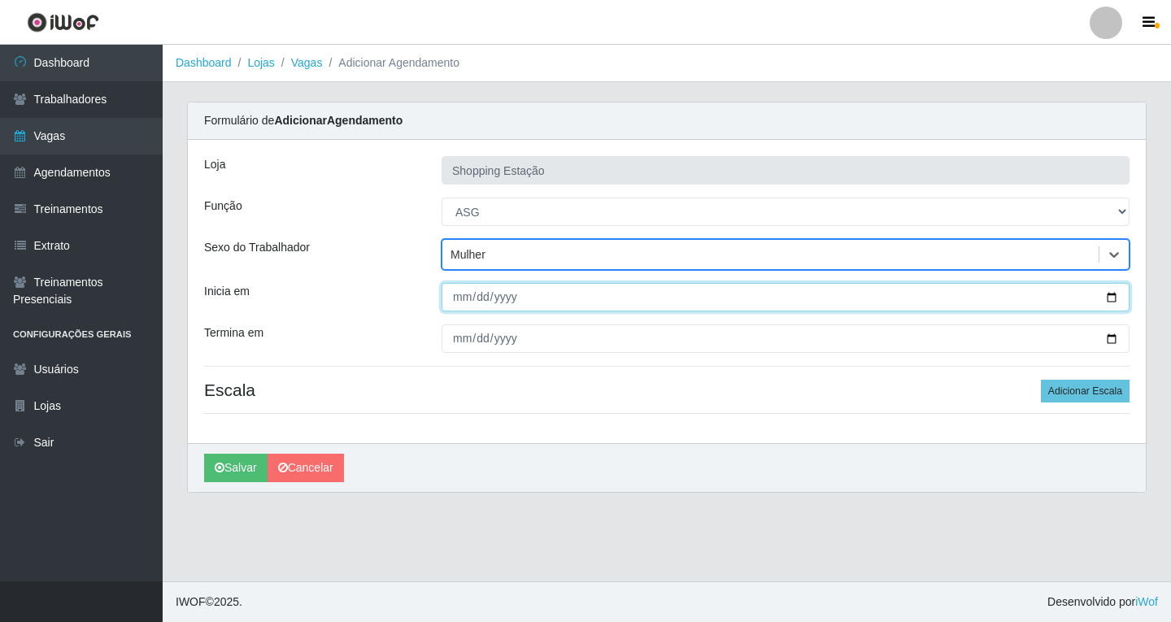
click at [460, 299] on input "Inicia em" at bounding box center [785, 297] width 688 height 28
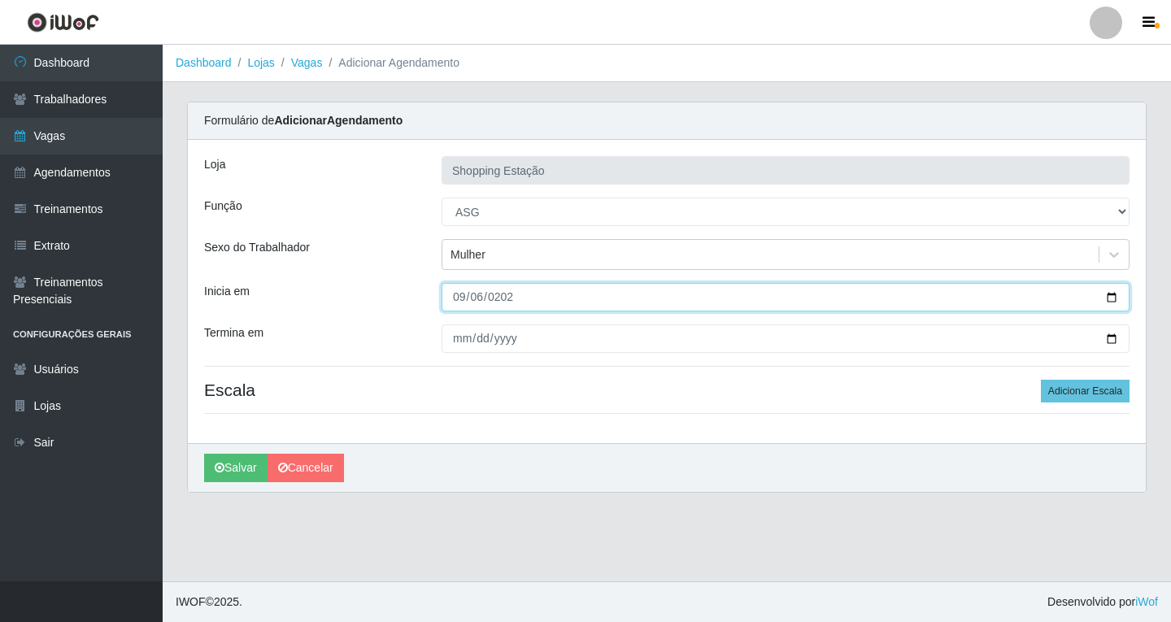
type input "2025-09-06"
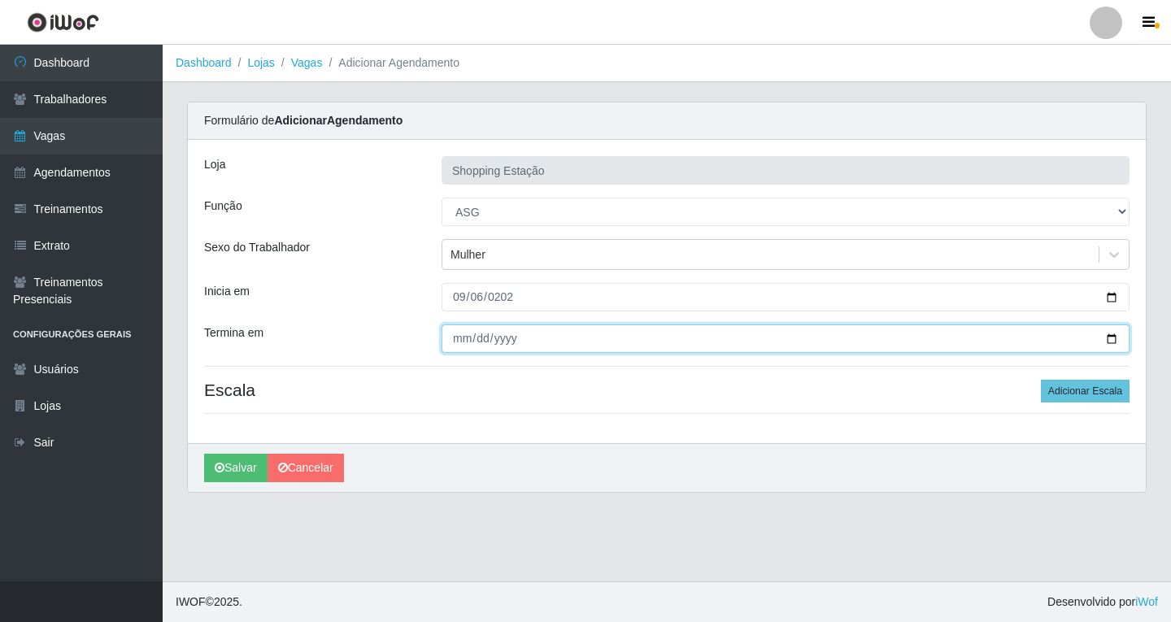
click at [465, 343] on input "Termina em" at bounding box center [785, 338] width 688 height 28
type input "2025-09-06"
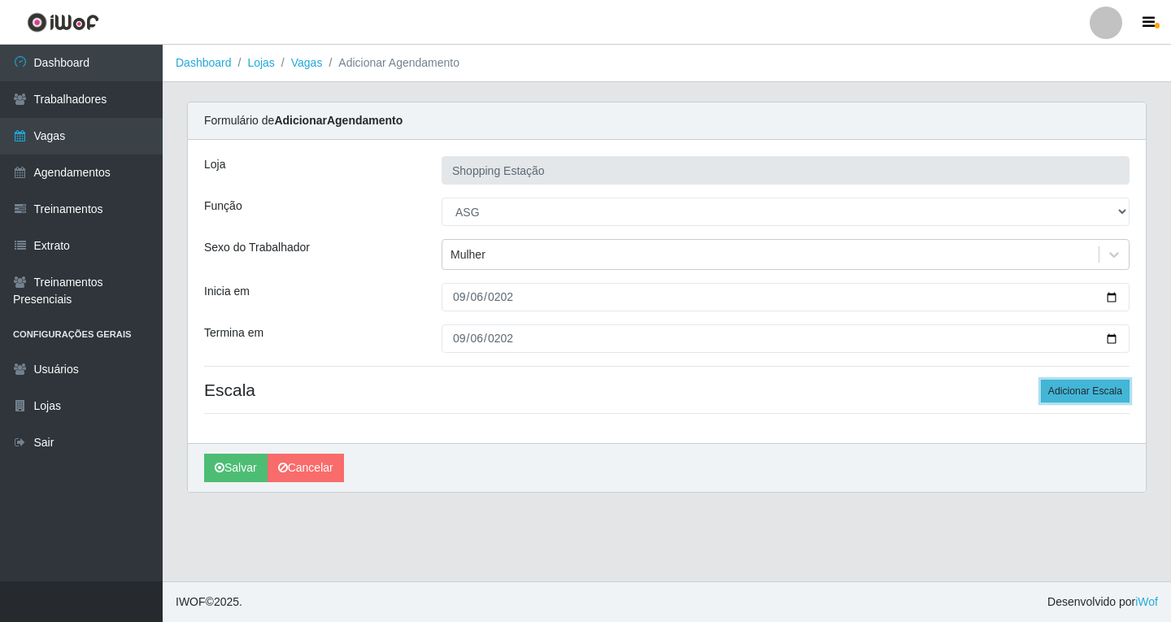
click at [1060, 393] on button "Adicionar Escala" at bounding box center [1085, 391] width 89 height 23
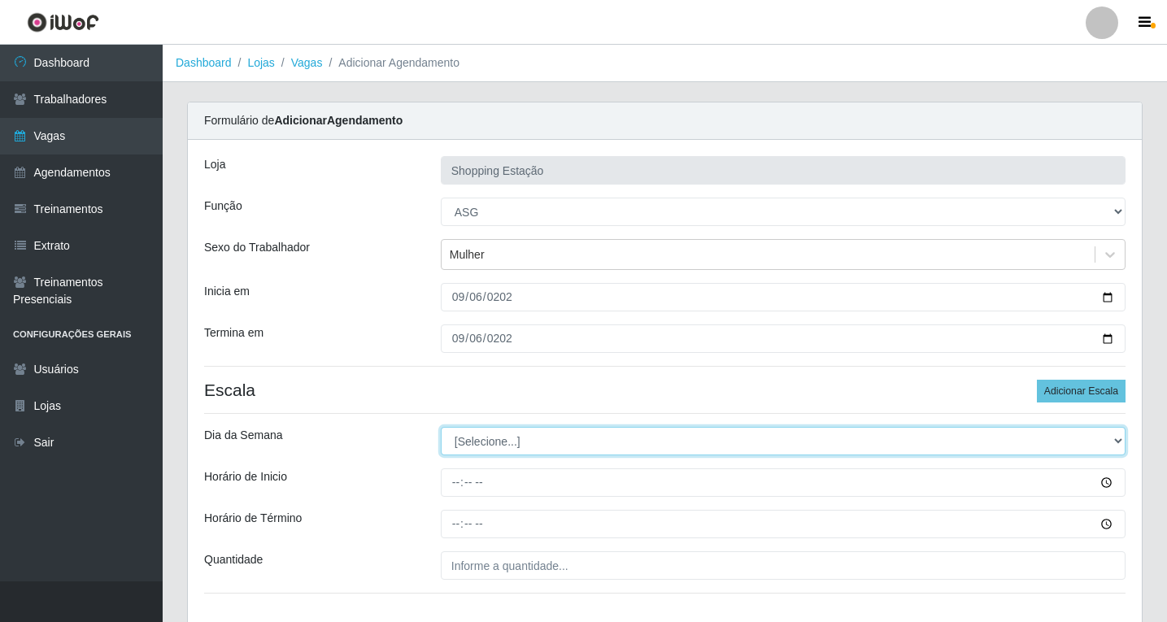
click at [463, 443] on select "[Selecione...] Segunda Terça Quarta Quinta Sexta Sábado Domingo" at bounding box center [783, 441] width 685 height 28
select select "6"
click at [441, 427] on select "[Selecione...] Segunda Terça Quarta Quinta Sexta Sábado Domingo" at bounding box center [783, 441] width 685 height 28
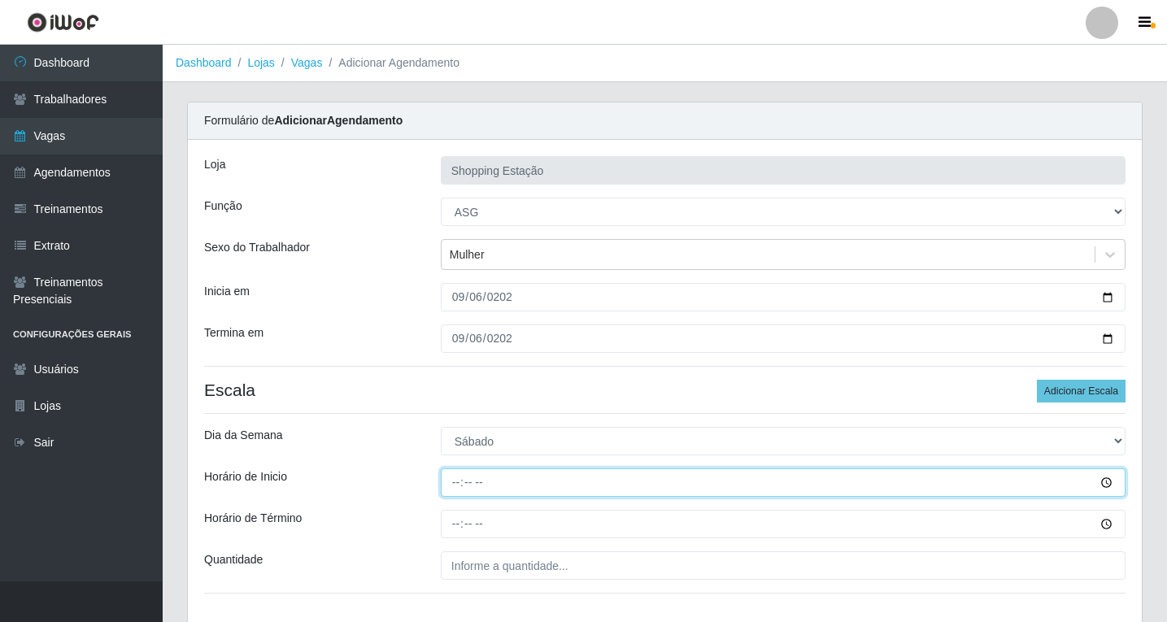
click at [455, 478] on input "Horário de Inicio" at bounding box center [783, 482] width 685 height 28
type input "12:00"
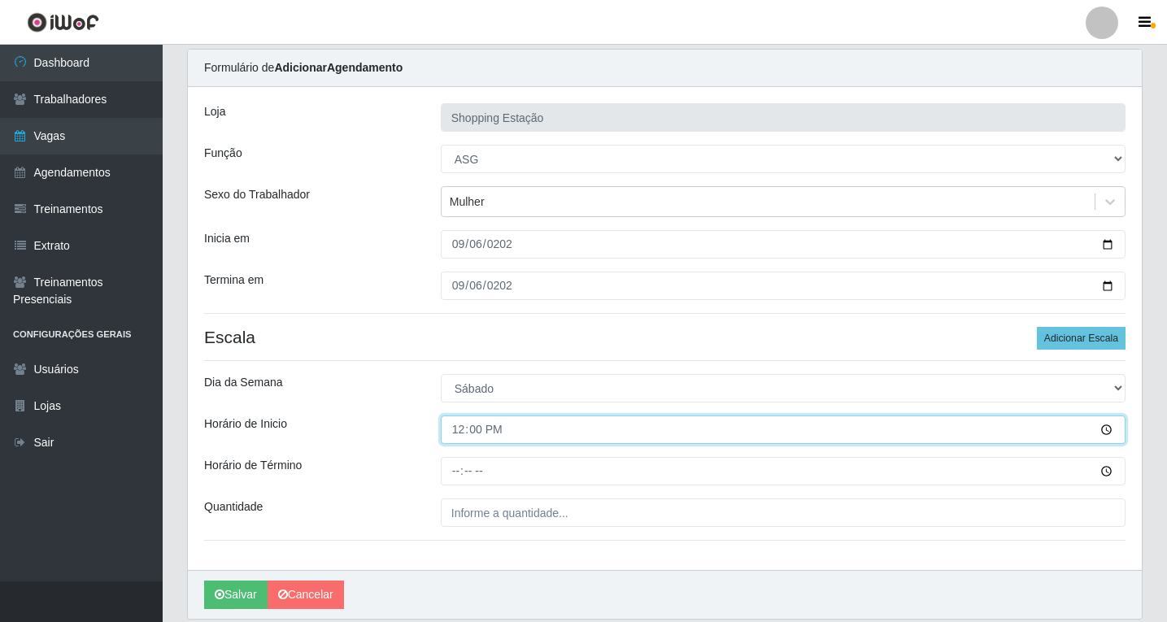
scroll to position [81, 0]
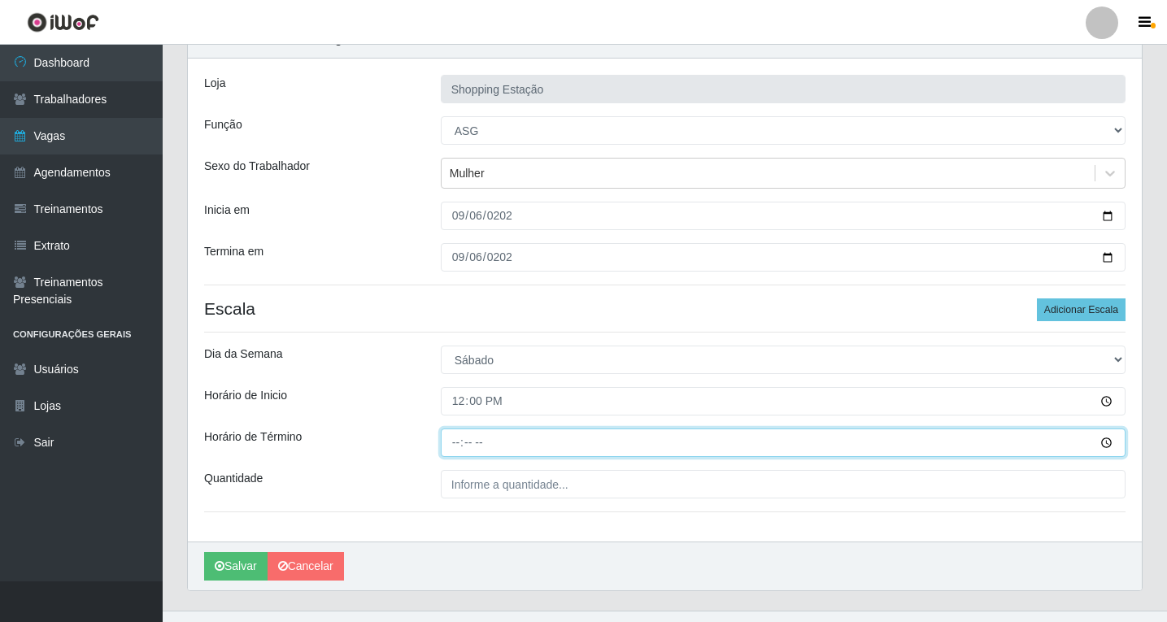
click at [456, 443] on input "Horário de Término" at bounding box center [783, 442] width 685 height 28
type input "18:00"
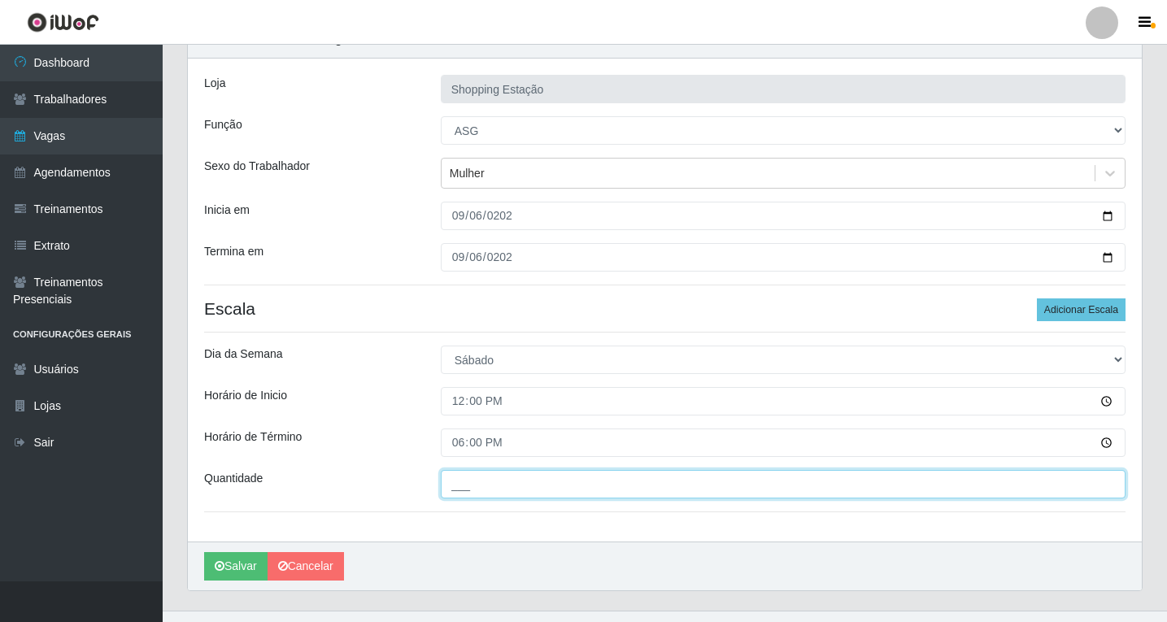
click at [472, 494] on input "___" at bounding box center [783, 484] width 685 height 28
type input "1__"
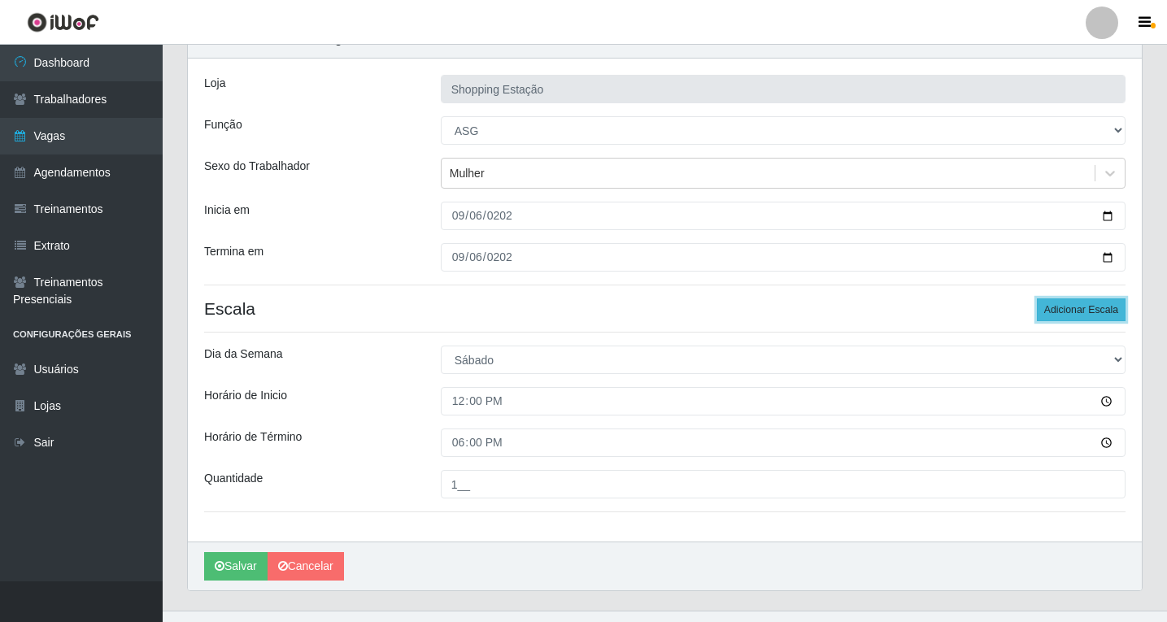
click at [1076, 311] on button "Adicionar Escala" at bounding box center [1081, 309] width 89 height 23
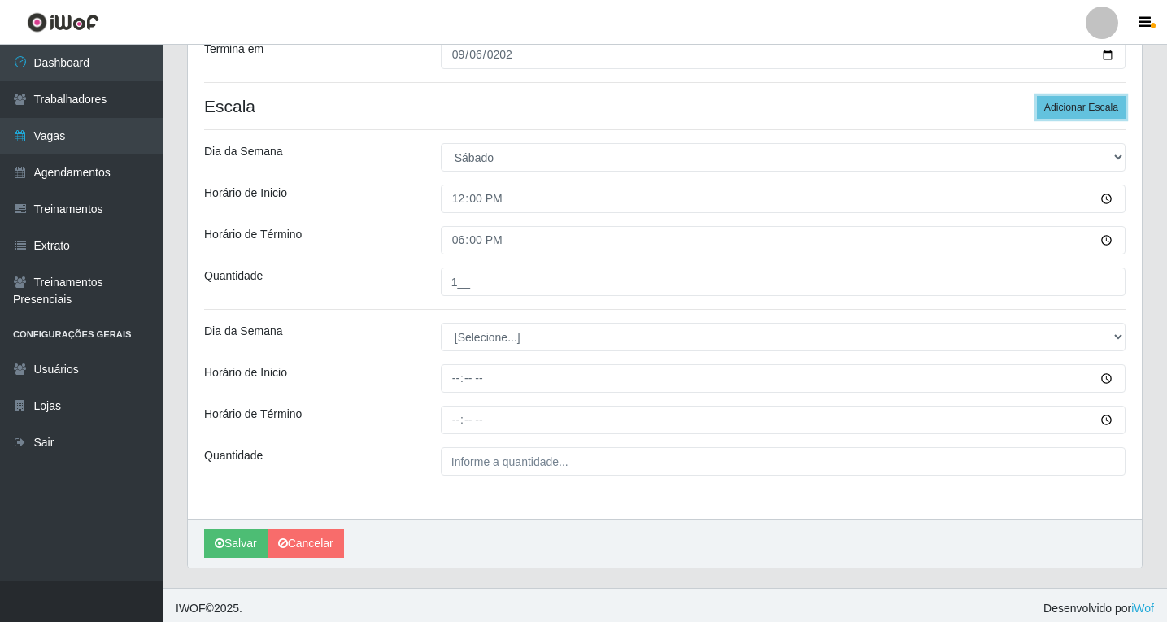
scroll to position [290, 0]
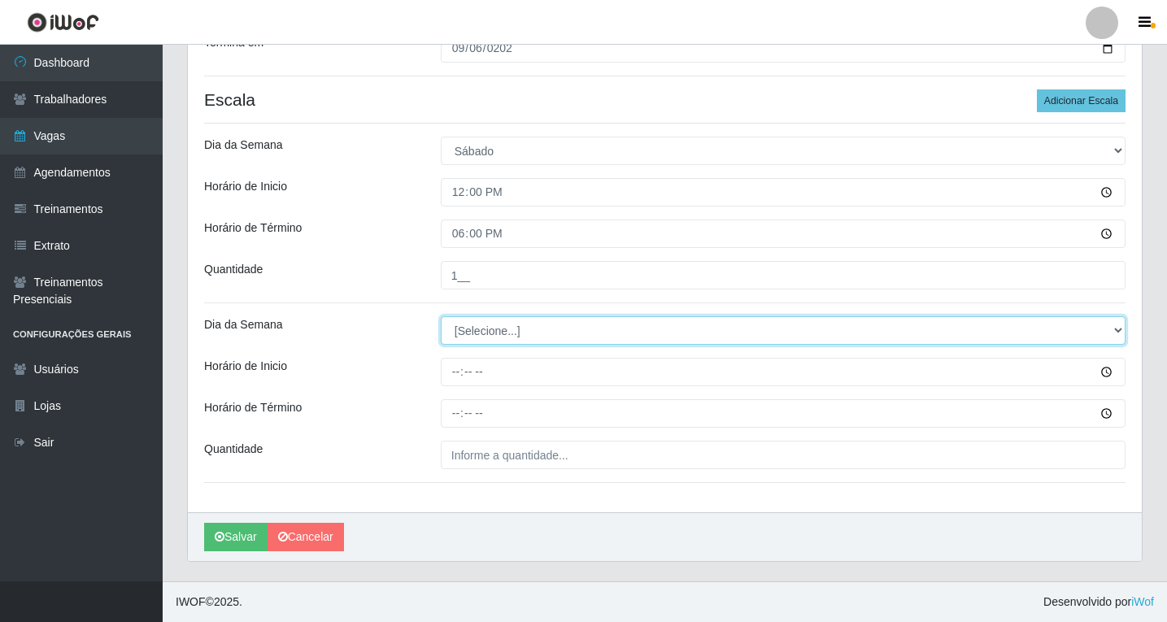
click at [463, 333] on select "[Selecione...] Segunda Terça Quarta Quinta Sexta Sábado Domingo" at bounding box center [783, 330] width 685 height 28
select select "6"
click at [441, 316] on select "[Selecione...] Segunda Terça Quarta Quinta Sexta Sábado Domingo" at bounding box center [783, 330] width 685 height 28
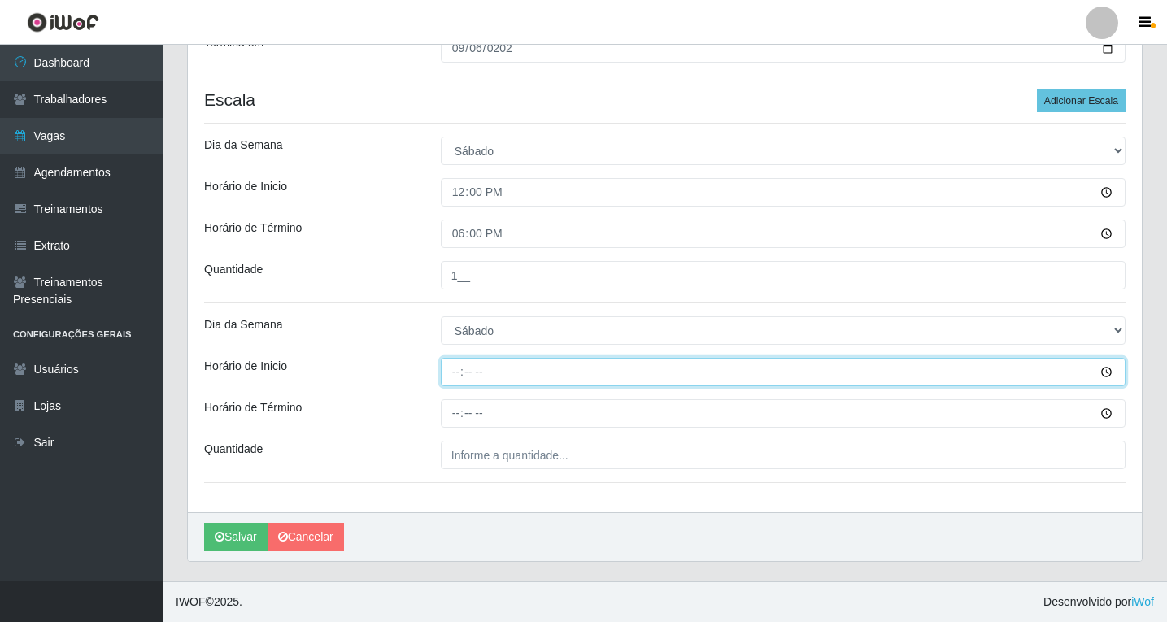
click at [453, 372] on input "Horário de Inicio" at bounding box center [783, 372] width 685 height 28
type input "12:00"
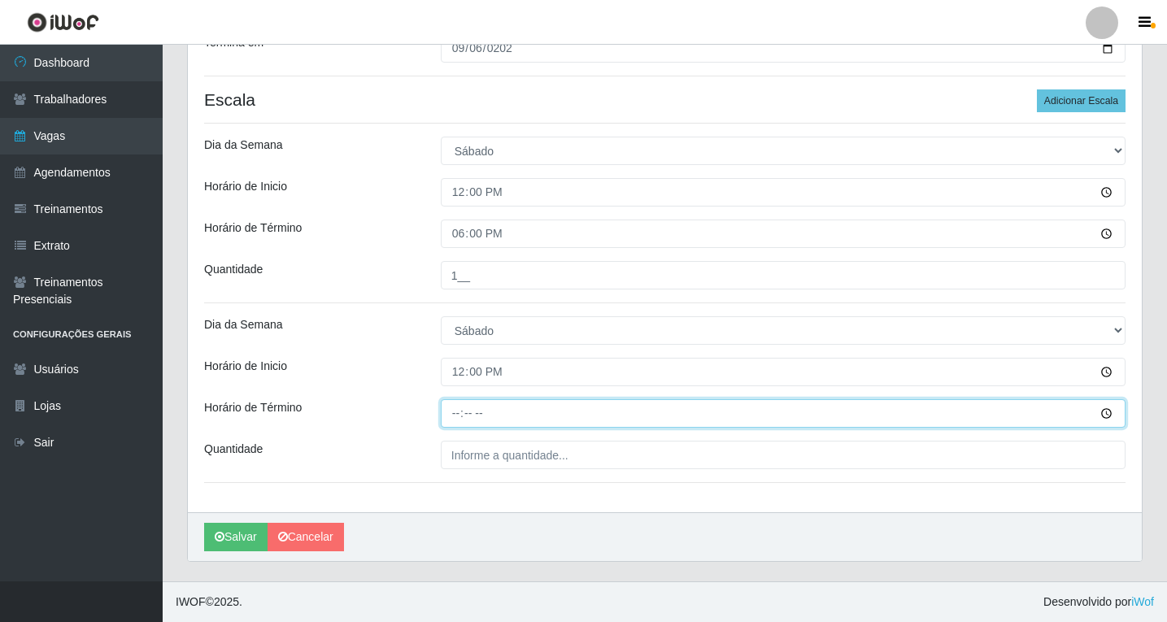
click at [454, 415] on input "Horário de Término" at bounding box center [783, 413] width 685 height 28
type input "18:00"
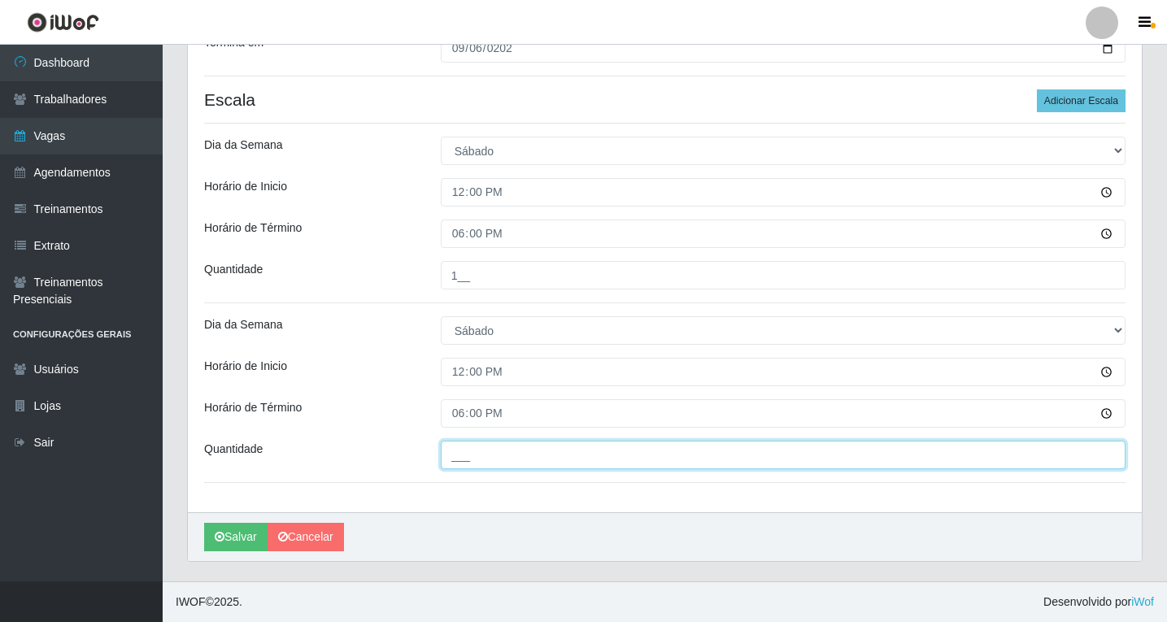
click at [467, 449] on input "___" at bounding box center [783, 455] width 685 height 28
type input "1__"
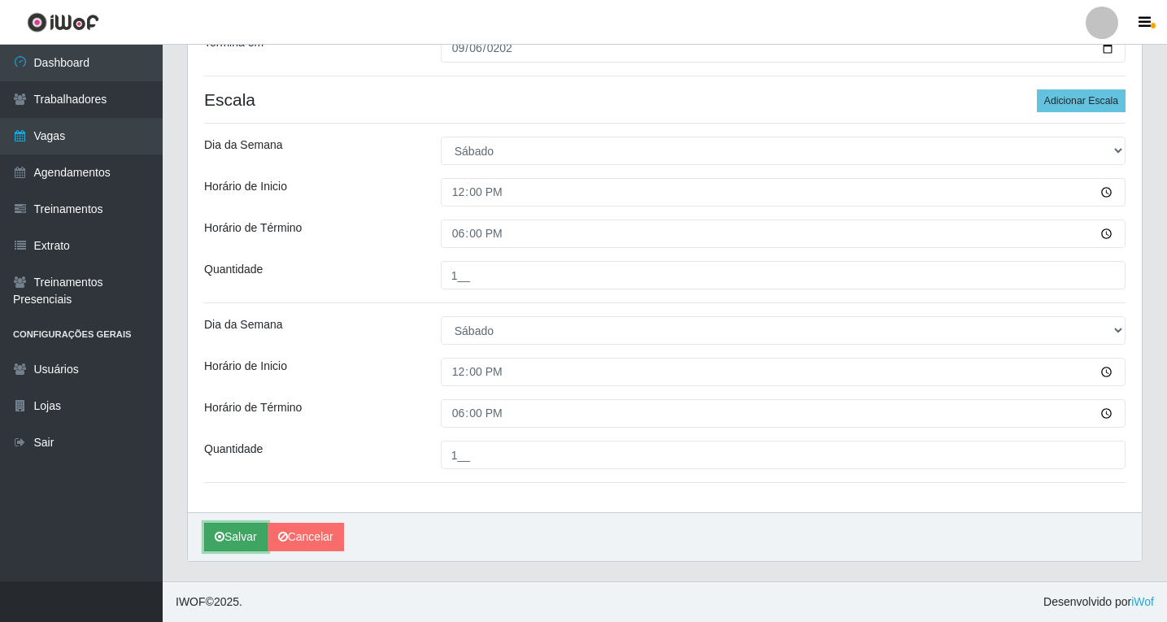
click at [238, 541] on button "Salvar" at bounding box center [235, 537] width 63 height 28
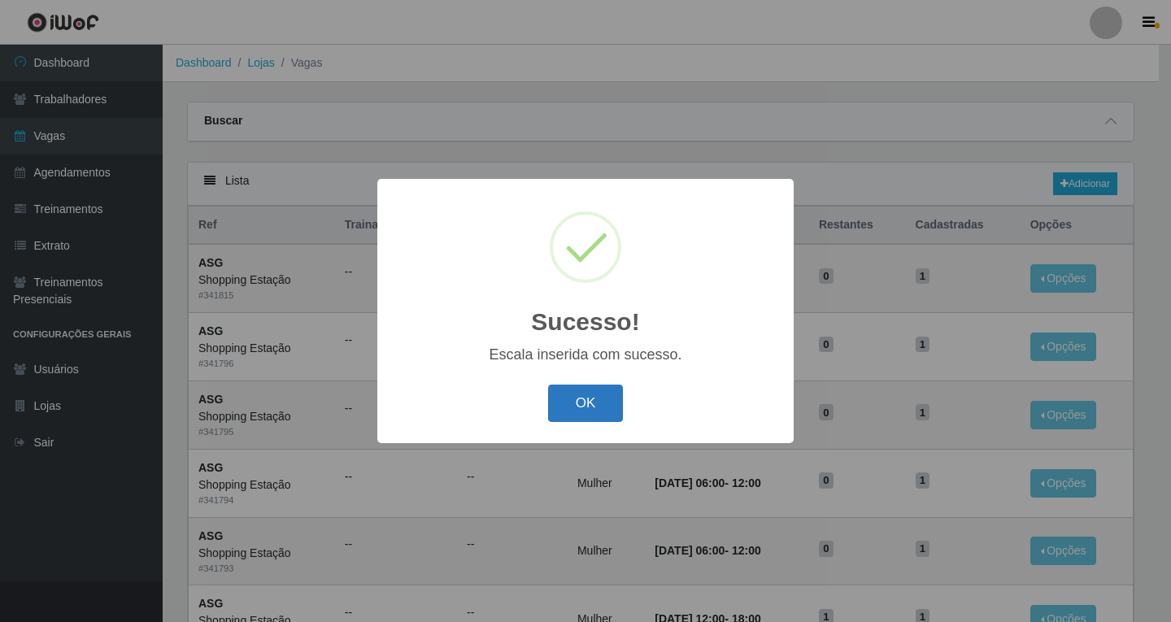
click at [599, 406] on button "OK" at bounding box center [586, 404] width 76 height 38
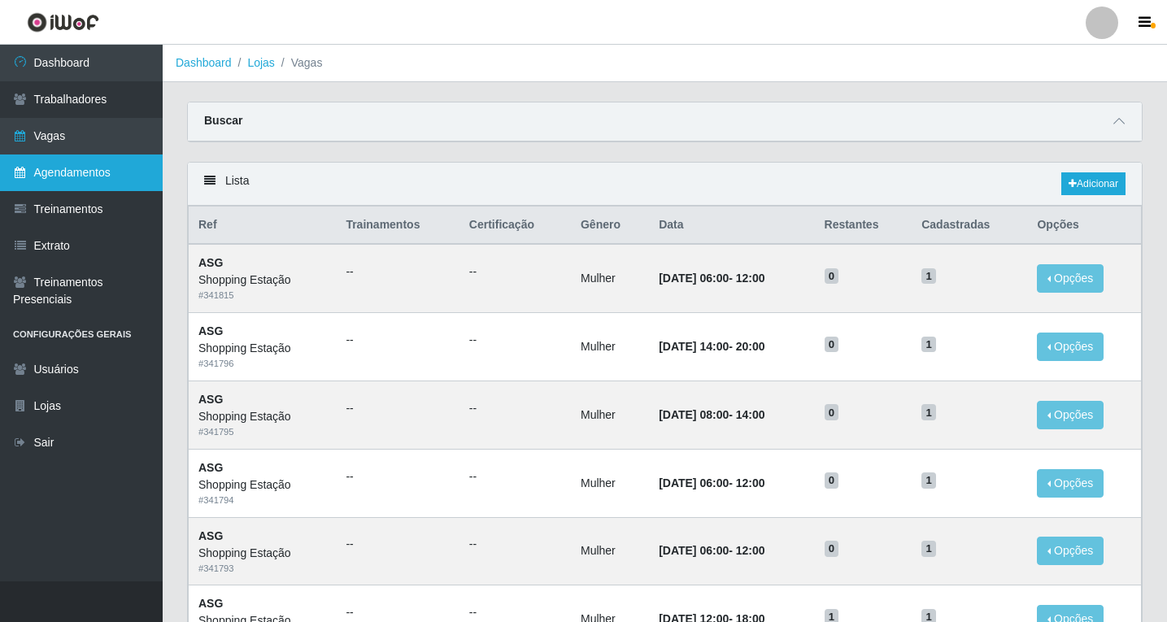
click at [76, 176] on link "Agendamentos" at bounding box center [81, 172] width 163 height 37
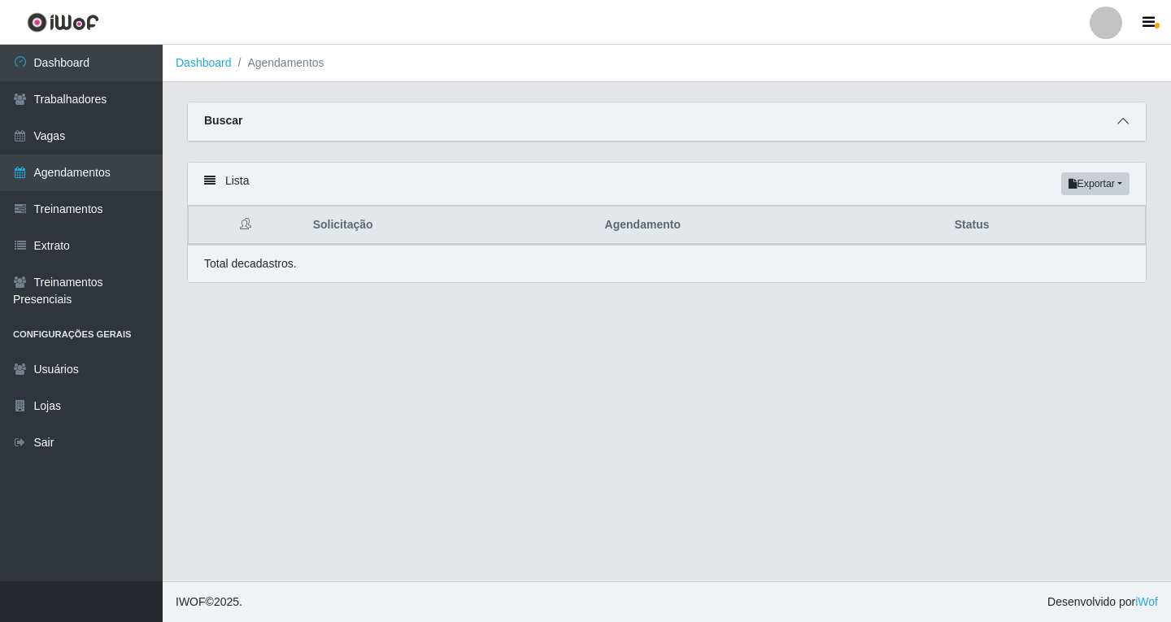
click at [1124, 124] on icon at bounding box center [1122, 120] width 11 height 11
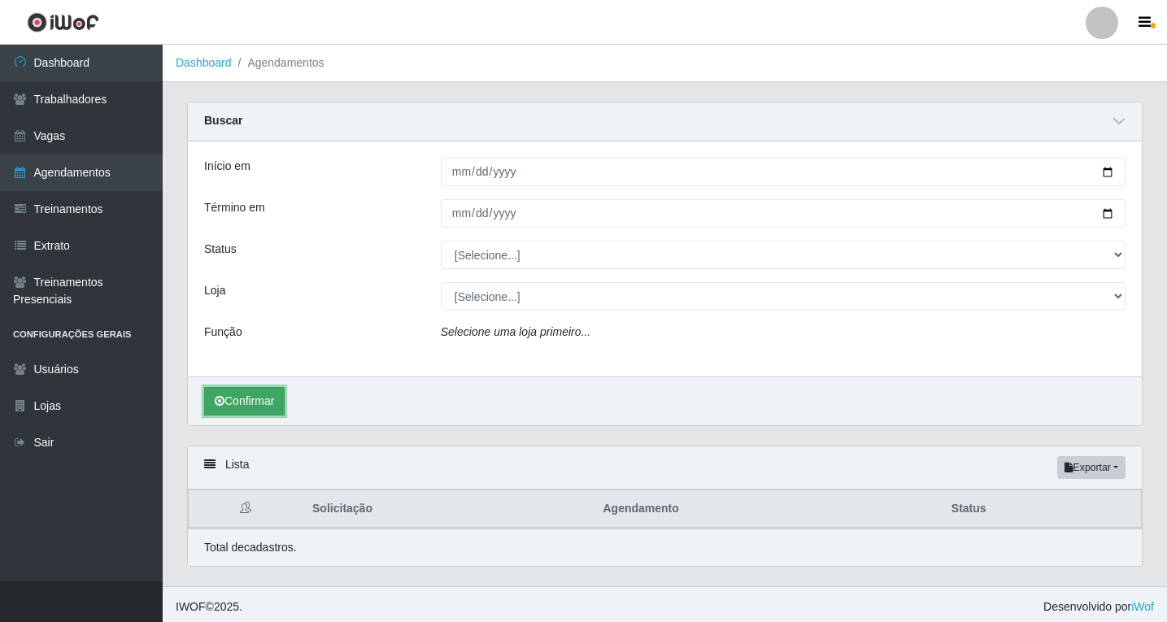
click at [239, 397] on button "Confirmar" at bounding box center [244, 401] width 80 height 28
click at [1117, 132] on div "Buscar" at bounding box center [665, 121] width 954 height 39
click at [1117, 127] on icon at bounding box center [1118, 120] width 11 height 11
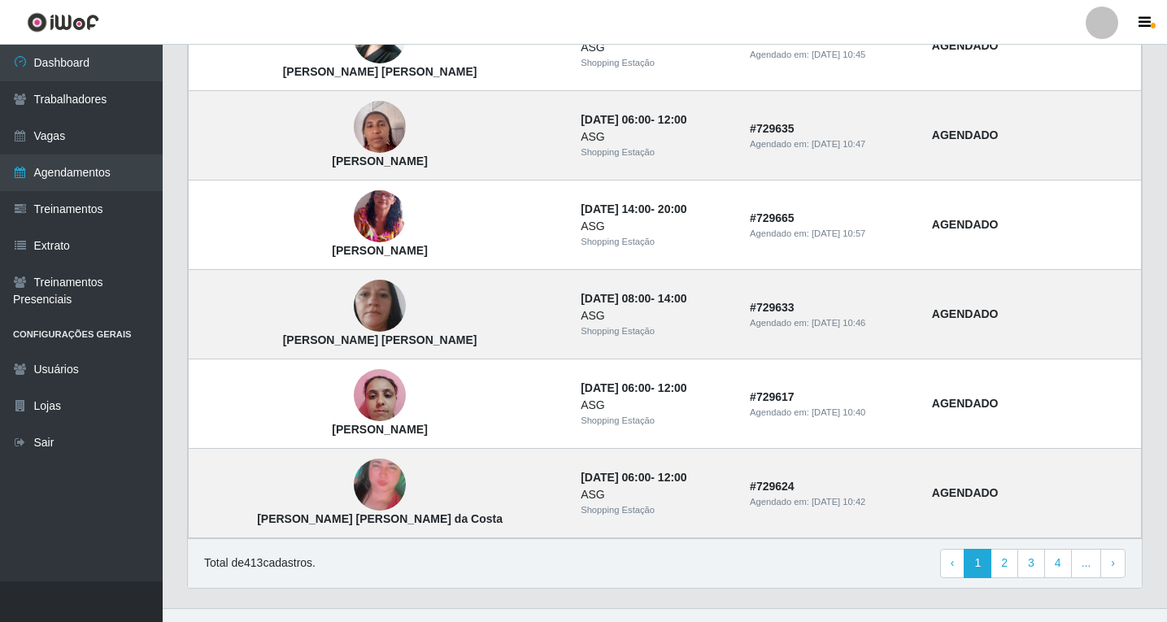
scroll to position [1055, 0]
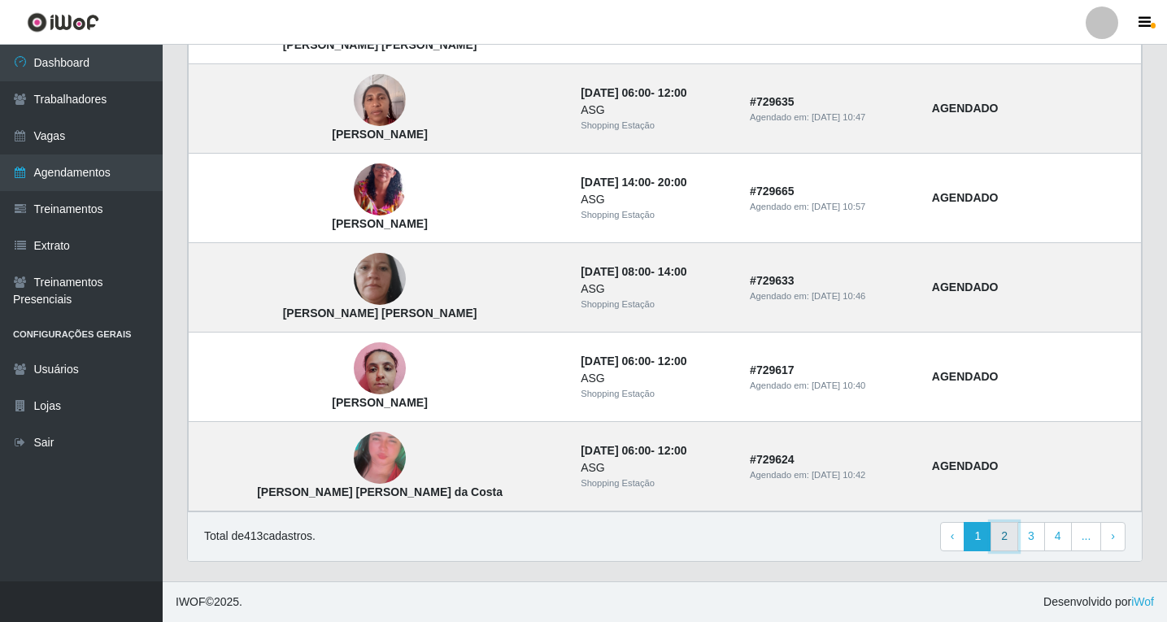
click at [1011, 544] on link "2" at bounding box center [1004, 536] width 28 height 29
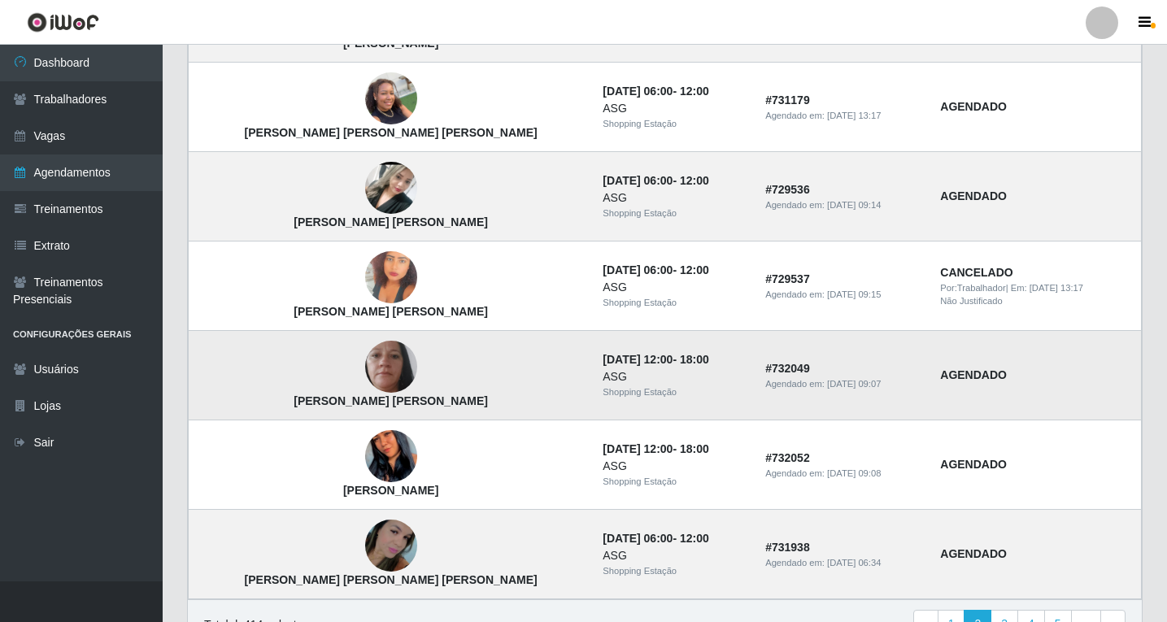
scroll to position [1076, 0]
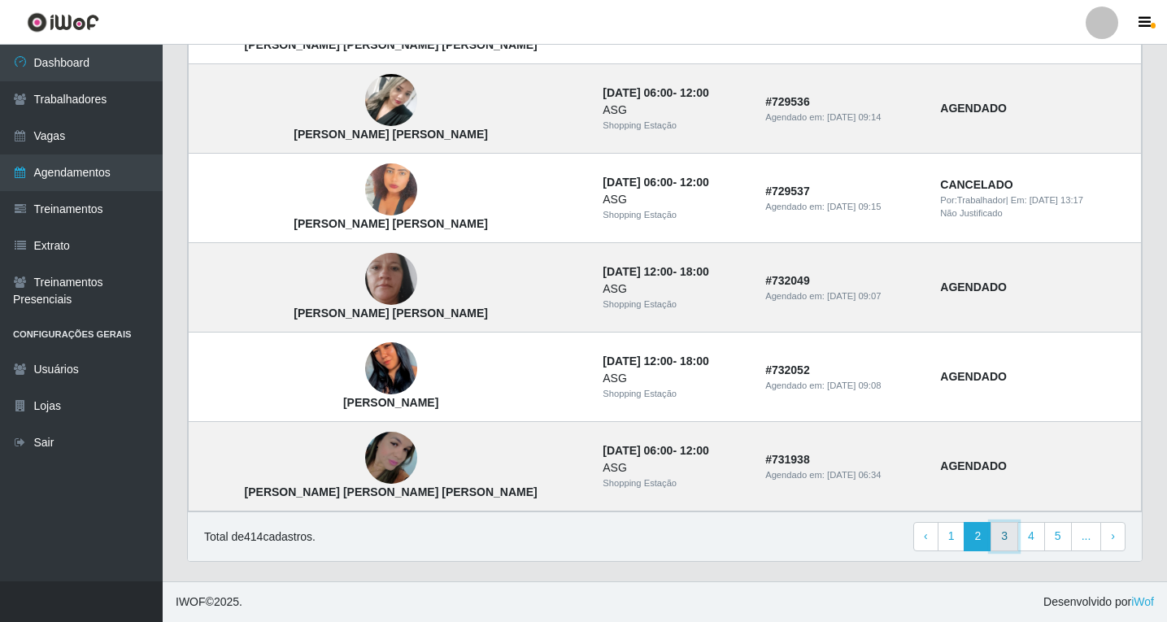
click at [1007, 536] on link "3" at bounding box center [1004, 536] width 28 height 29
